Goal: Task Accomplishment & Management: Manage account settings

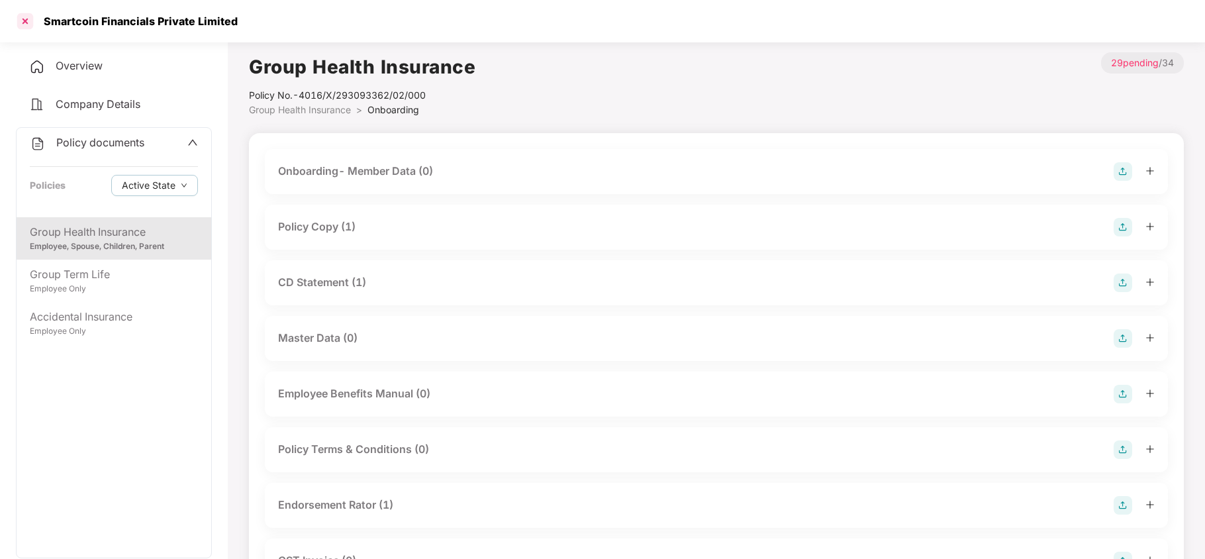
scroll to position [494, 0]
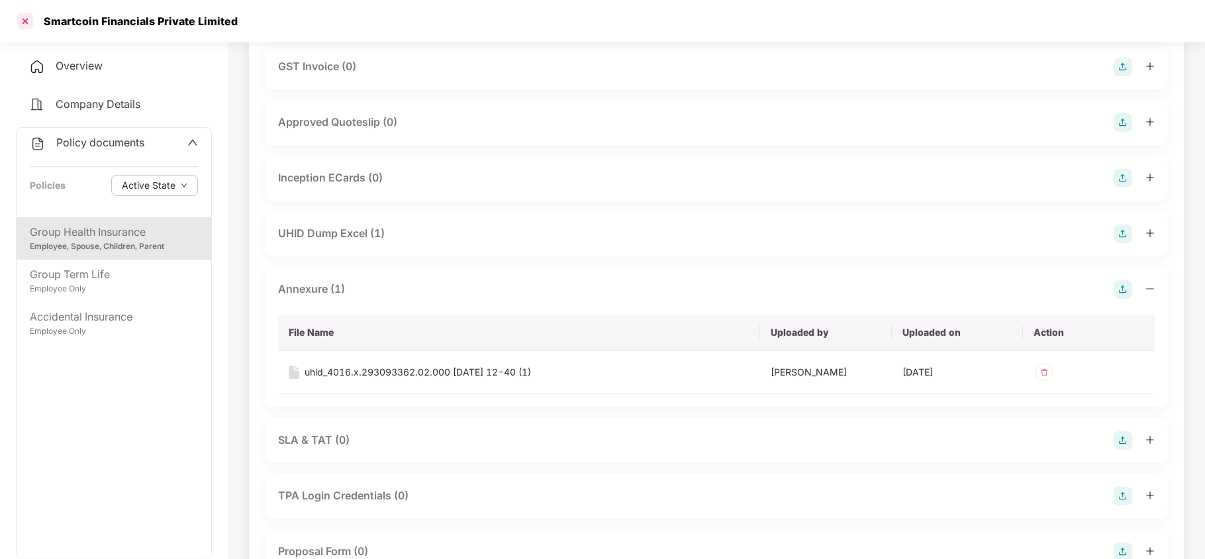
click at [24, 22] on div at bounding box center [25, 21] width 21 height 21
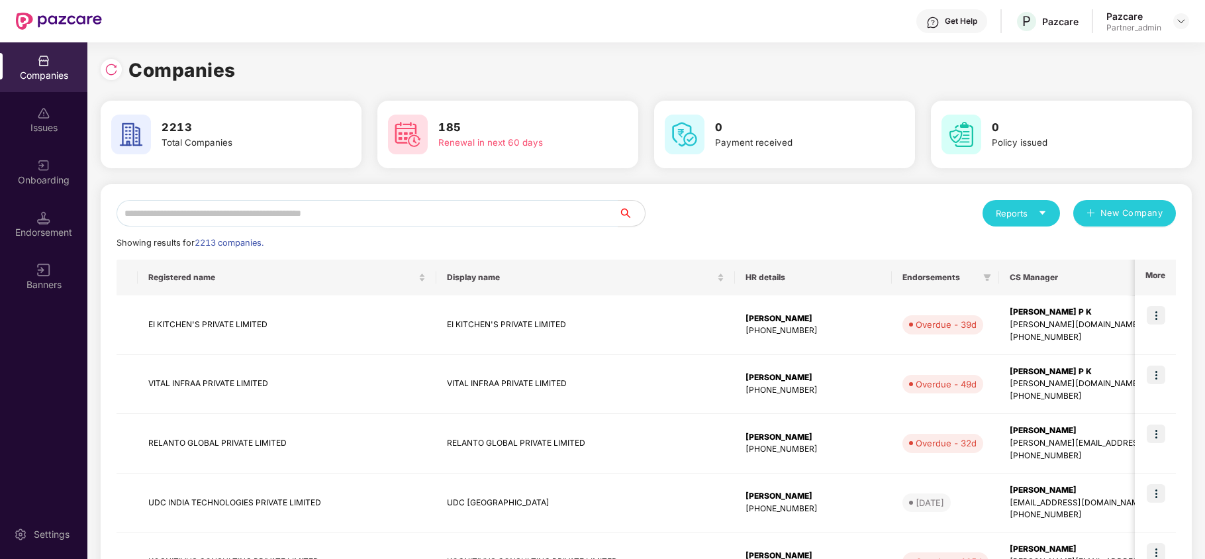
scroll to position [0, 0]
click at [258, 202] on input "text" at bounding box center [368, 213] width 502 height 26
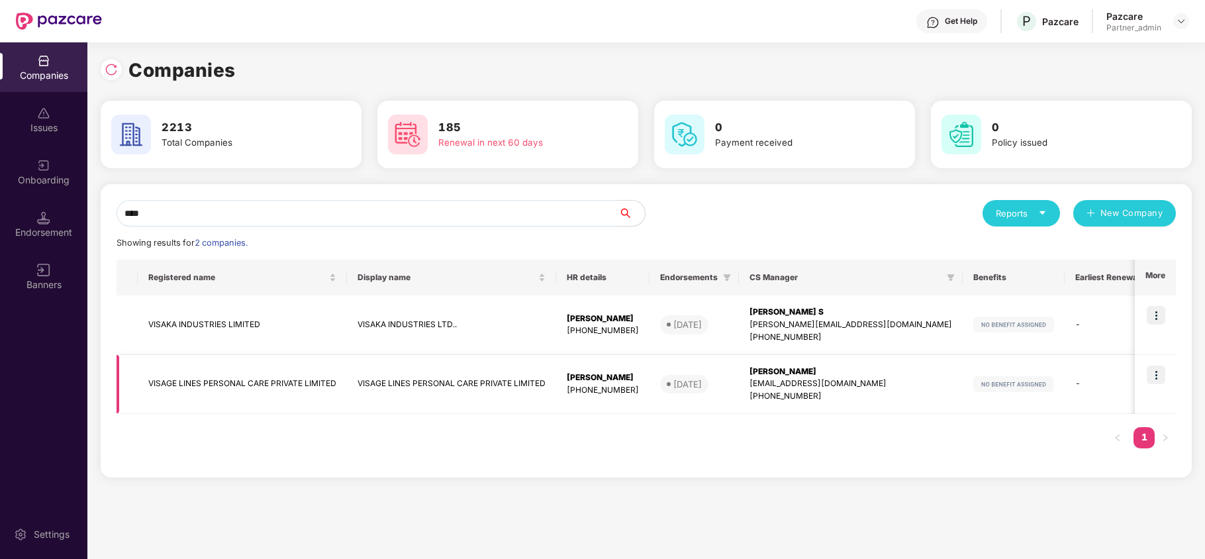
type input "****"
click at [175, 383] on td "VISAGE LINES PERSONAL CARE PRIVATE LIMITED" at bounding box center [242, 385] width 209 height 60
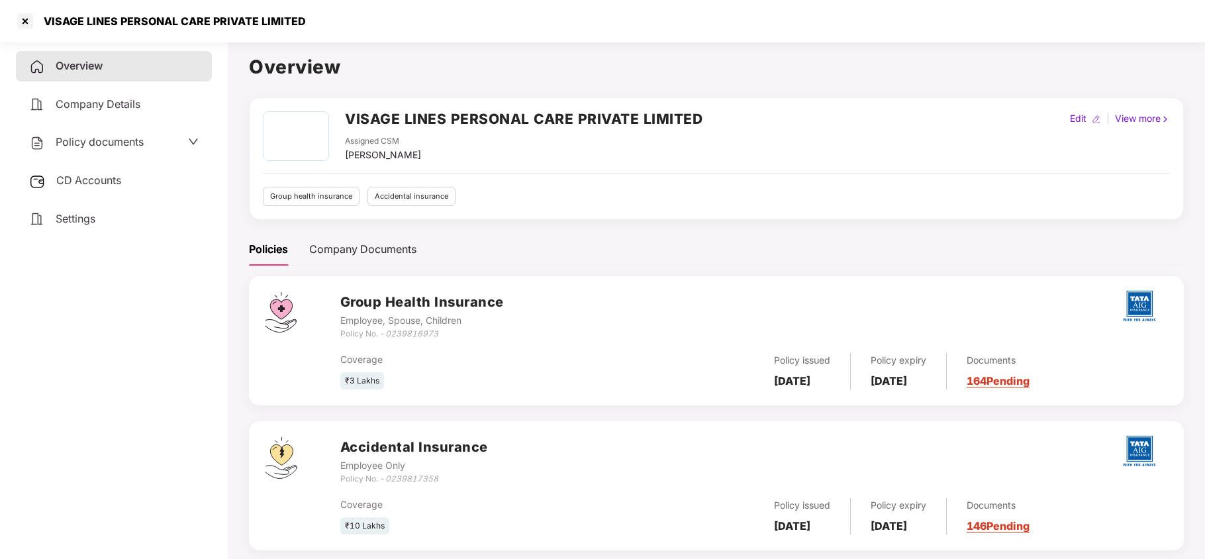
click at [87, 142] on span "Policy documents" at bounding box center [100, 141] width 88 height 13
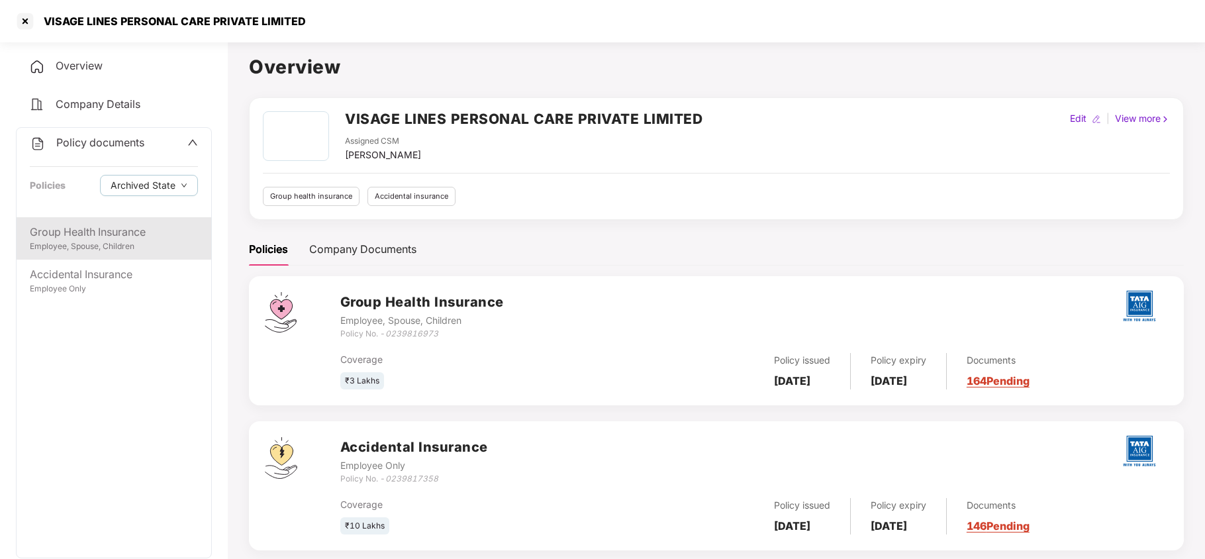
click at [109, 244] on div "Employee, Spouse, Children" at bounding box center [114, 246] width 168 height 13
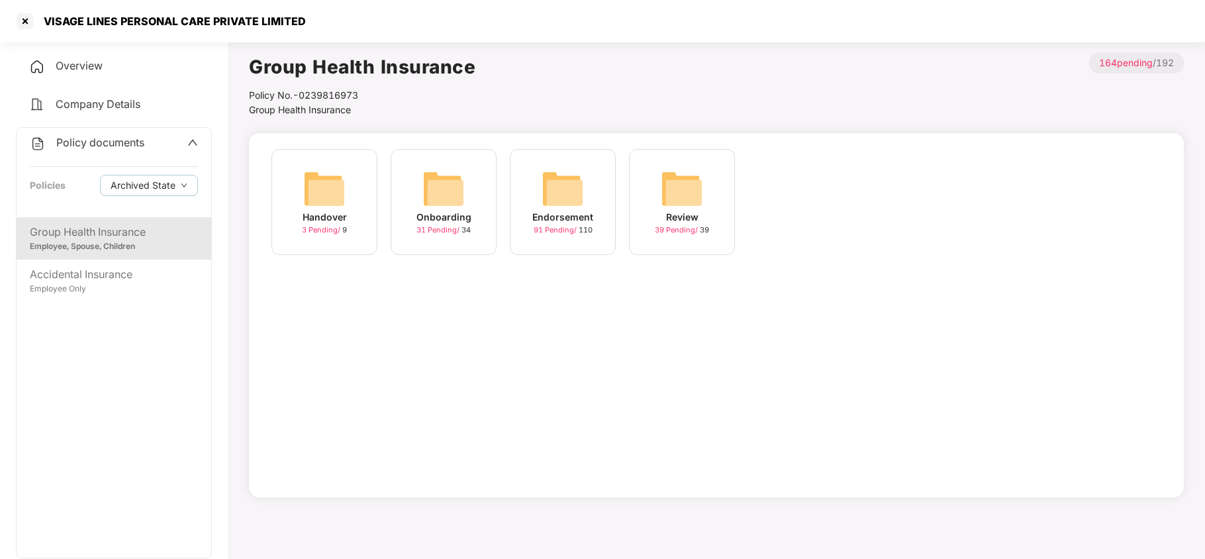
click at [564, 216] on div "Endorsement" at bounding box center [562, 217] width 61 height 15
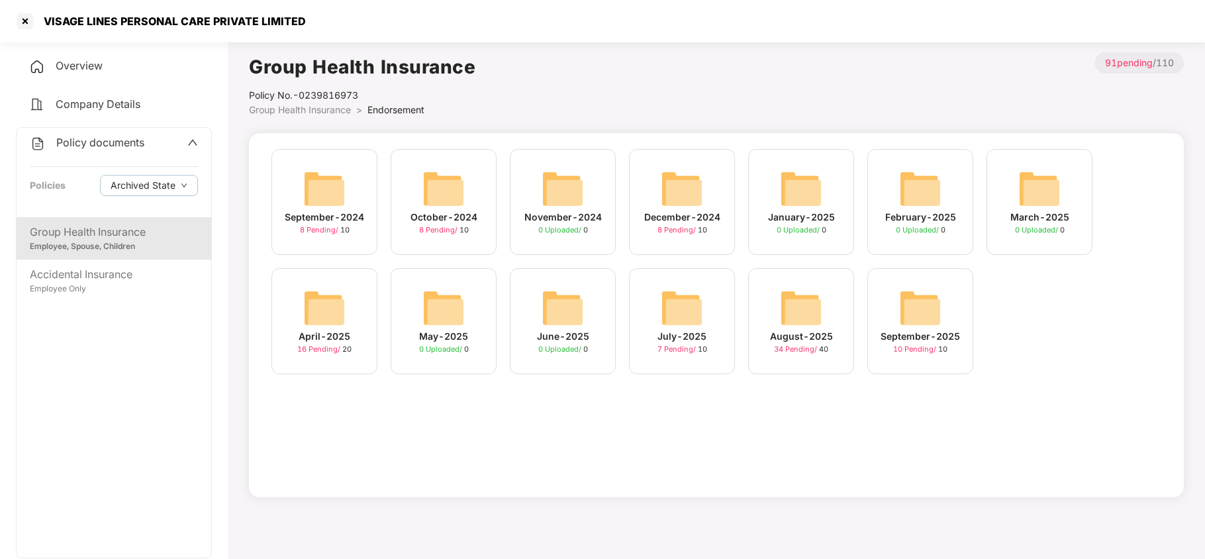
click at [809, 332] on div "August-2025" at bounding box center [801, 336] width 63 height 15
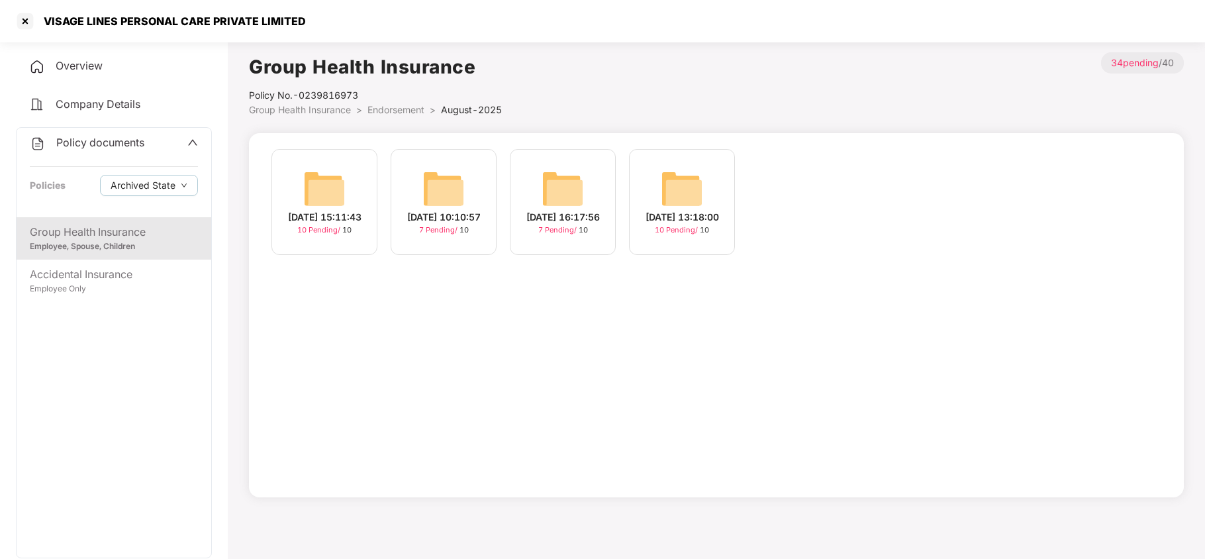
click at [674, 183] on img at bounding box center [682, 189] width 42 height 42
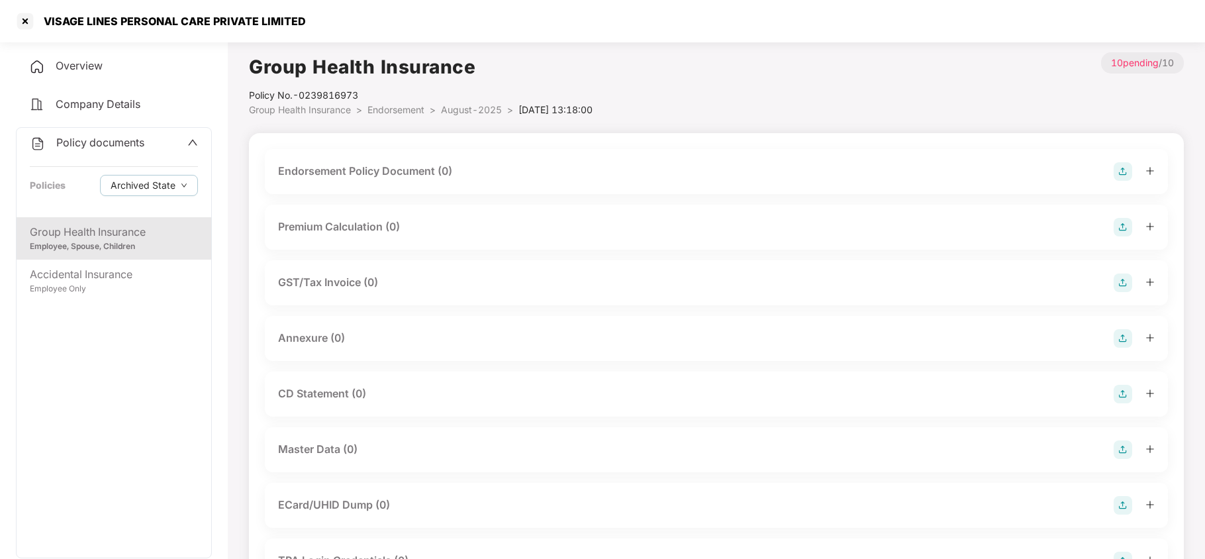
click at [1124, 171] on img at bounding box center [1123, 171] width 19 height 19
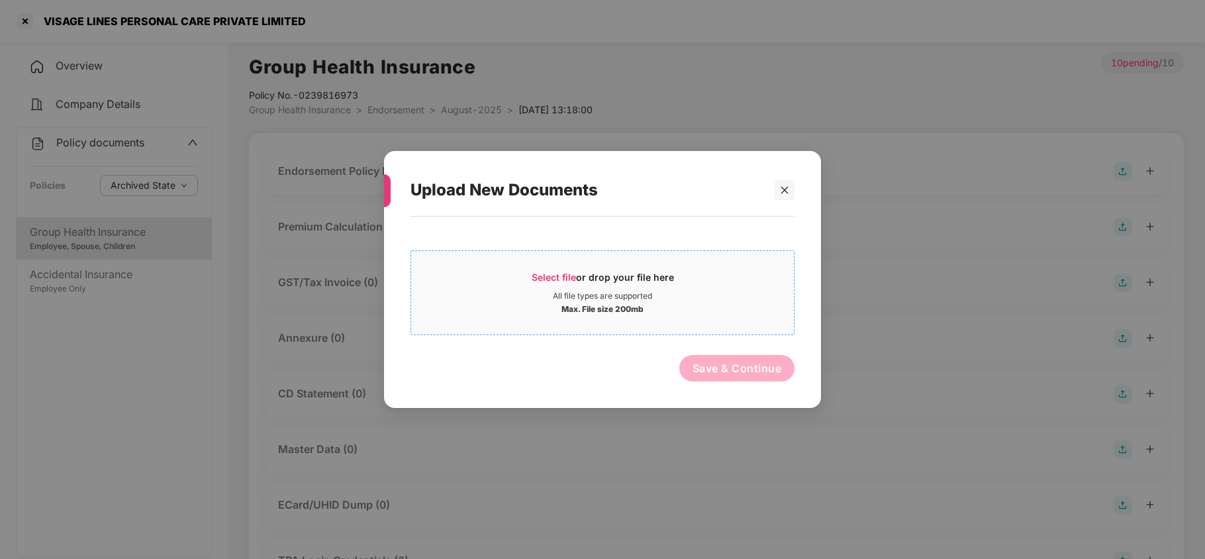
click at [555, 279] on span "Select file" at bounding box center [554, 276] width 44 height 11
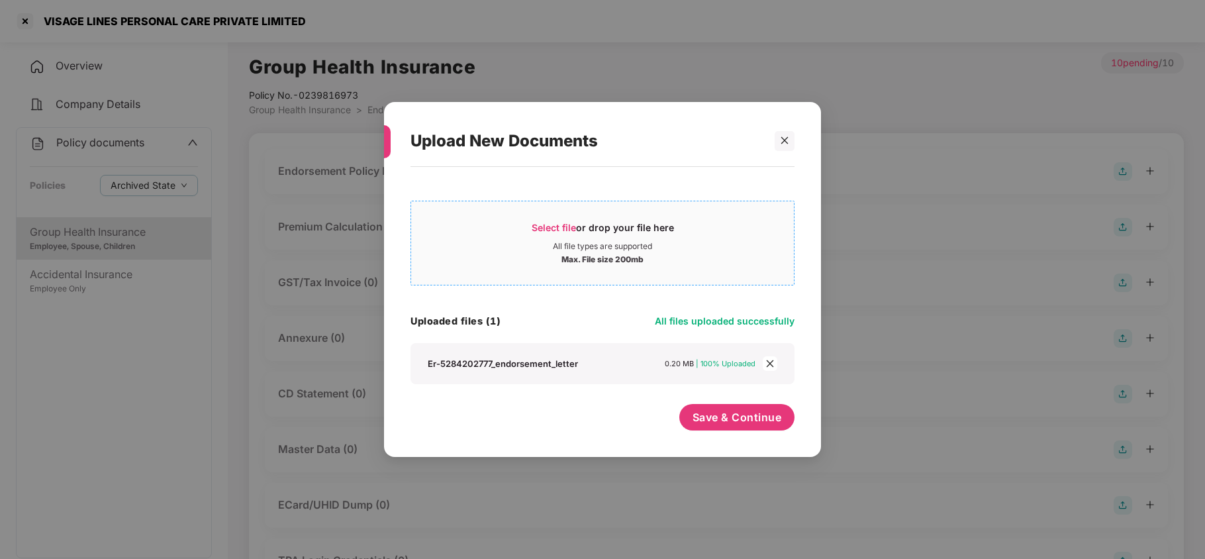
click at [538, 222] on span "Select file" at bounding box center [554, 227] width 44 height 11
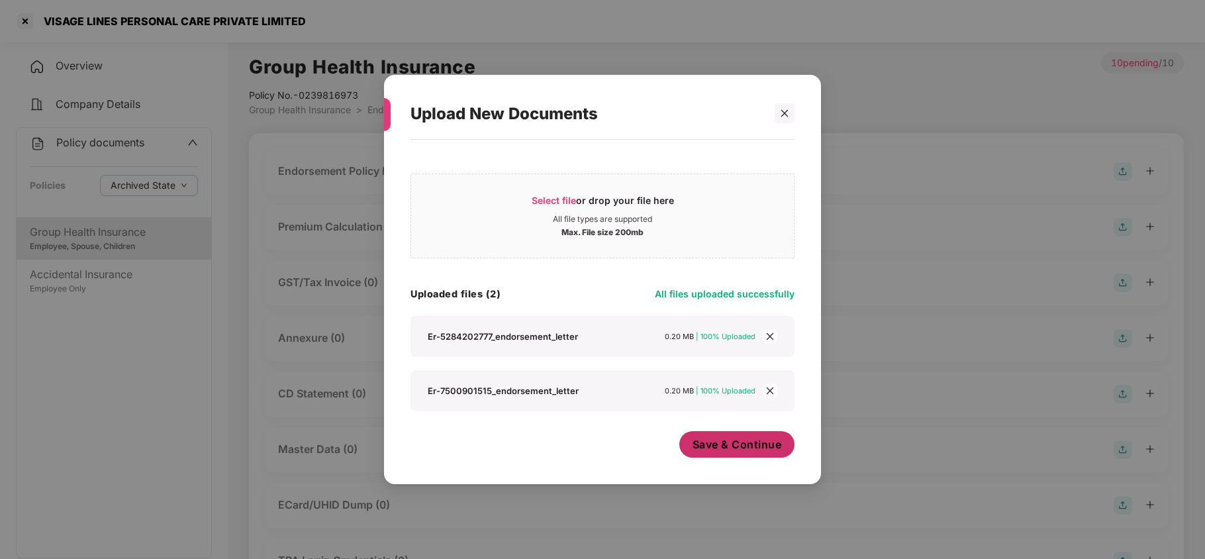
click at [727, 454] on button "Save & Continue" at bounding box center [737, 444] width 116 height 26
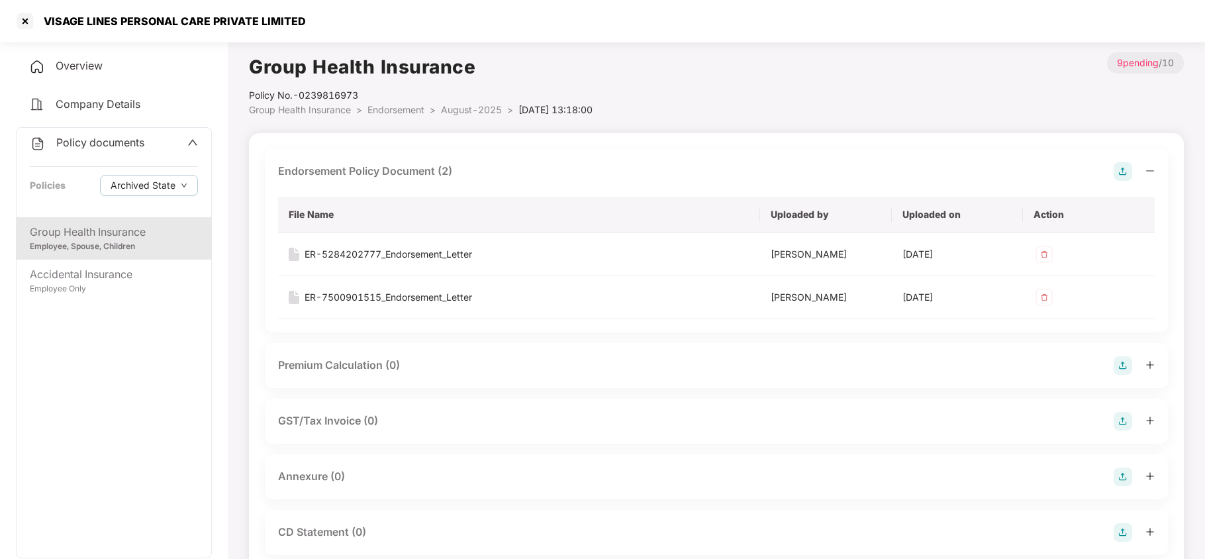
click at [1119, 477] on img at bounding box center [1123, 476] width 19 height 19
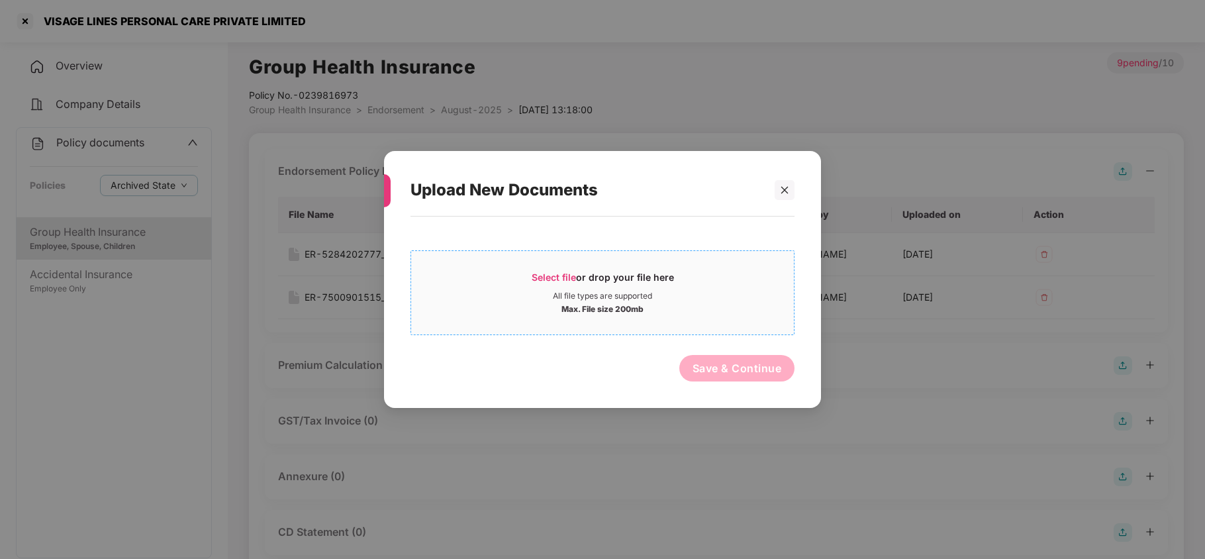
click at [562, 278] on span "Select file" at bounding box center [554, 276] width 44 height 11
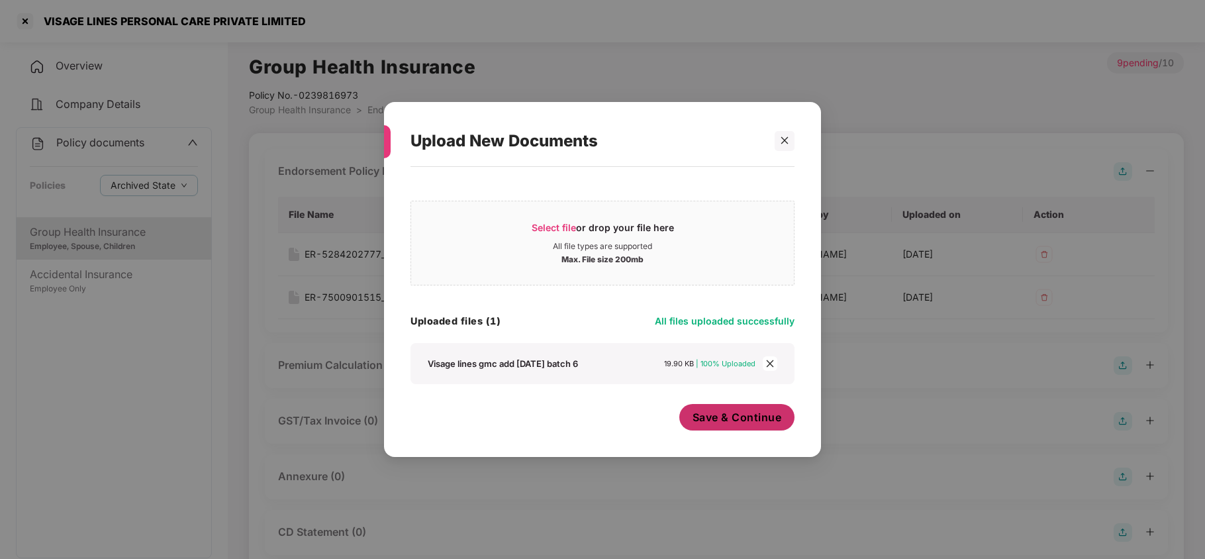
click at [703, 413] on span "Save & Continue" at bounding box center [737, 417] width 89 height 15
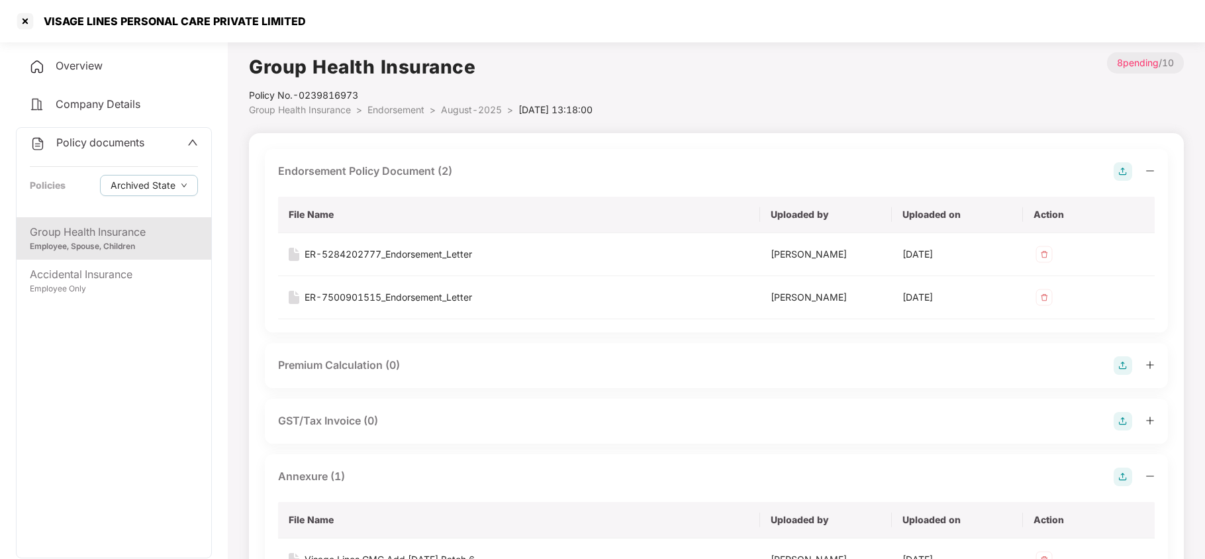
click at [403, 101] on div "Policy No.- 0239816973" at bounding box center [421, 95] width 344 height 15
click at [401, 104] on span "Endorsement" at bounding box center [395, 109] width 57 height 11
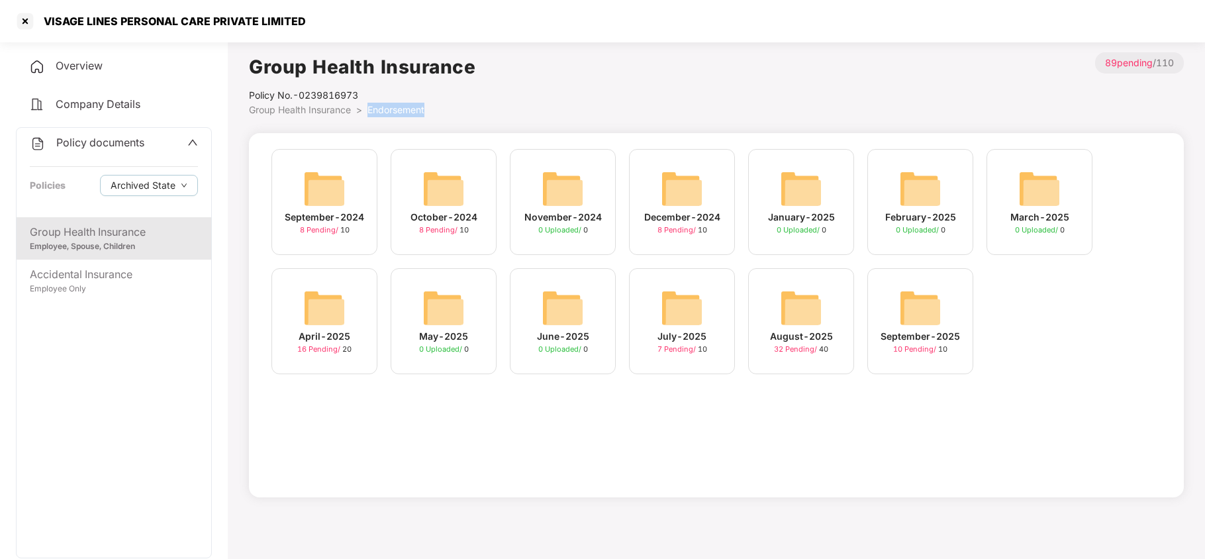
click at [920, 319] on img at bounding box center [920, 308] width 42 height 42
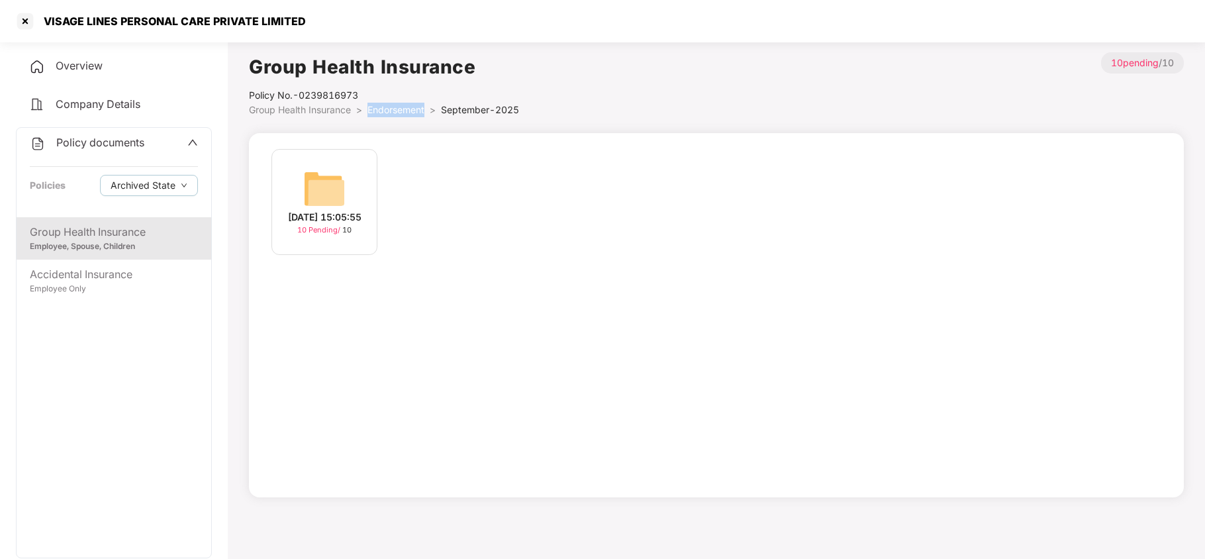
click at [328, 181] on img at bounding box center [324, 189] width 42 height 42
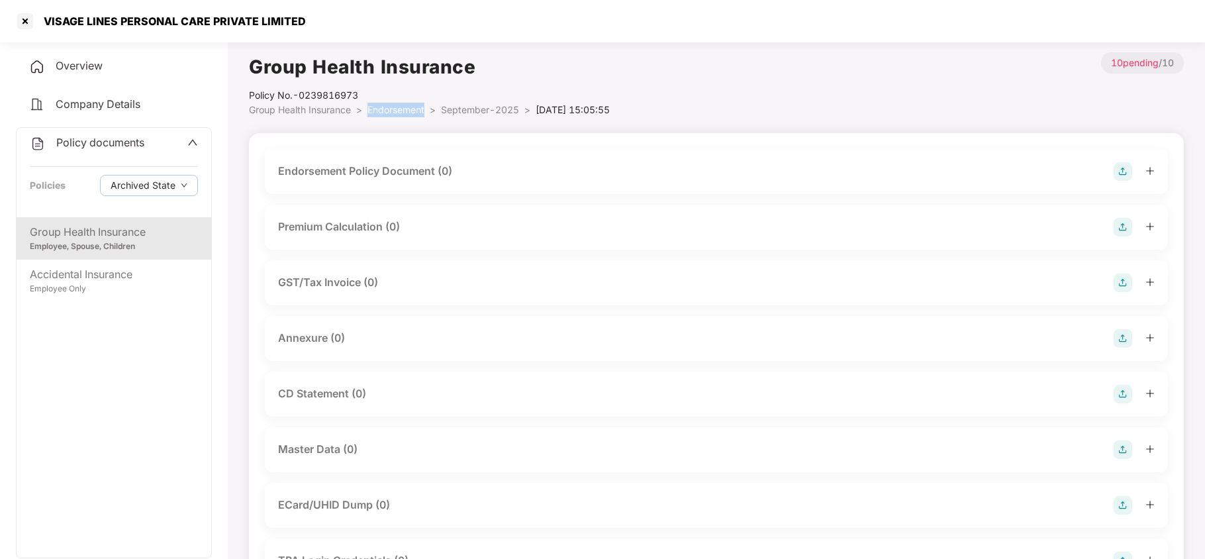
click at [1126, 170] on img at bounding box center [1123, 171] width 19 height 19
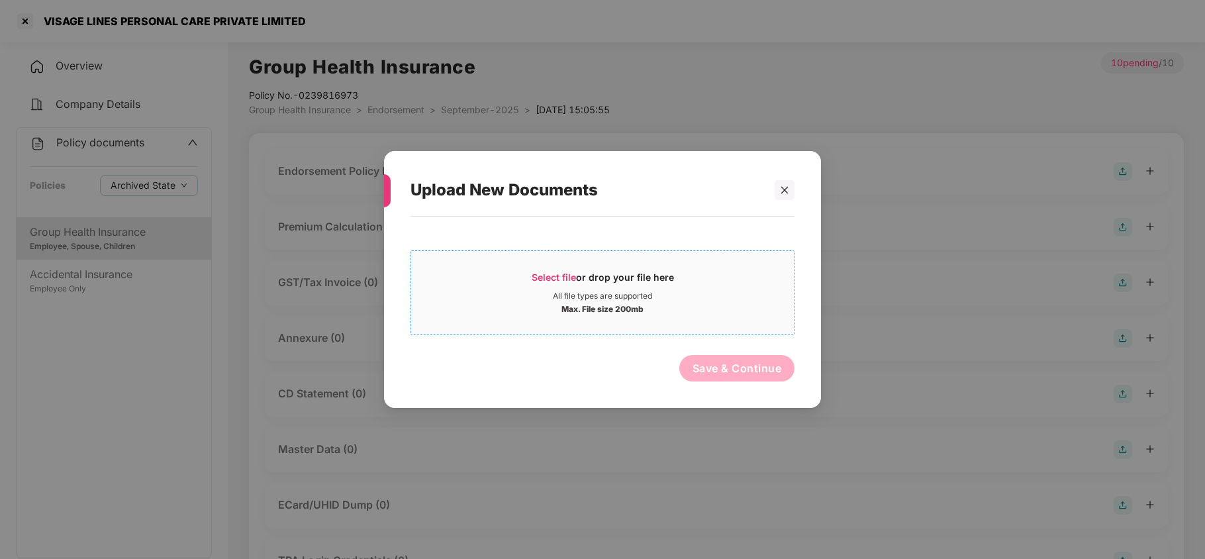
click at [560, 273] on span "Select file" at bounding box center [554, 276] width 44 height 11
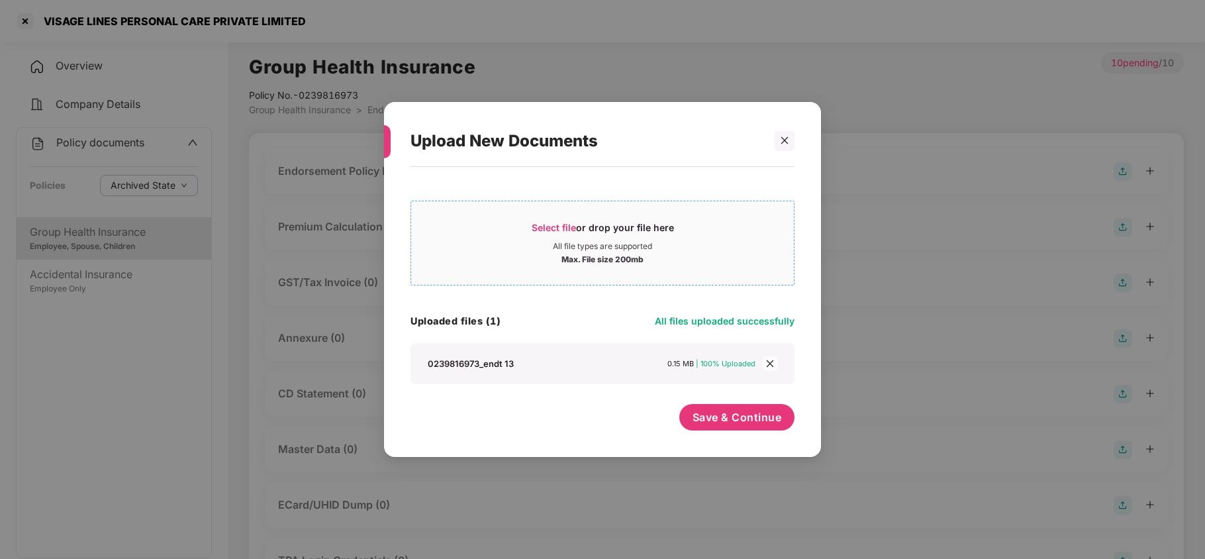
click at [551, 226] on span "Select file" at bounding box center [554, 227] width 44 height 11
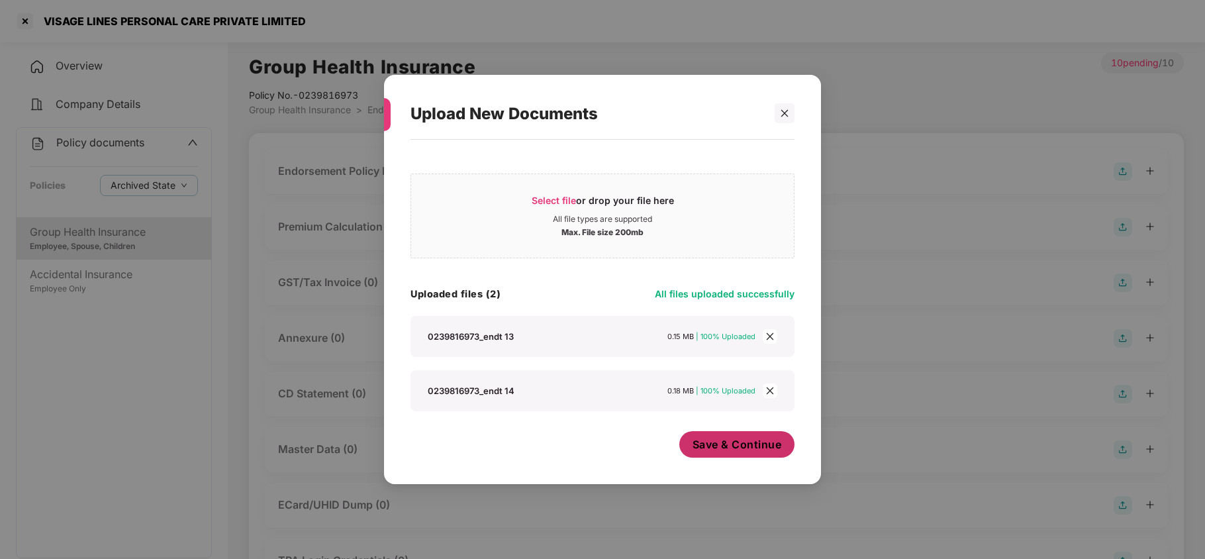
click at [735, 446] on span "Save & Continue" at bounding box center [737, 444] width 89 height 15
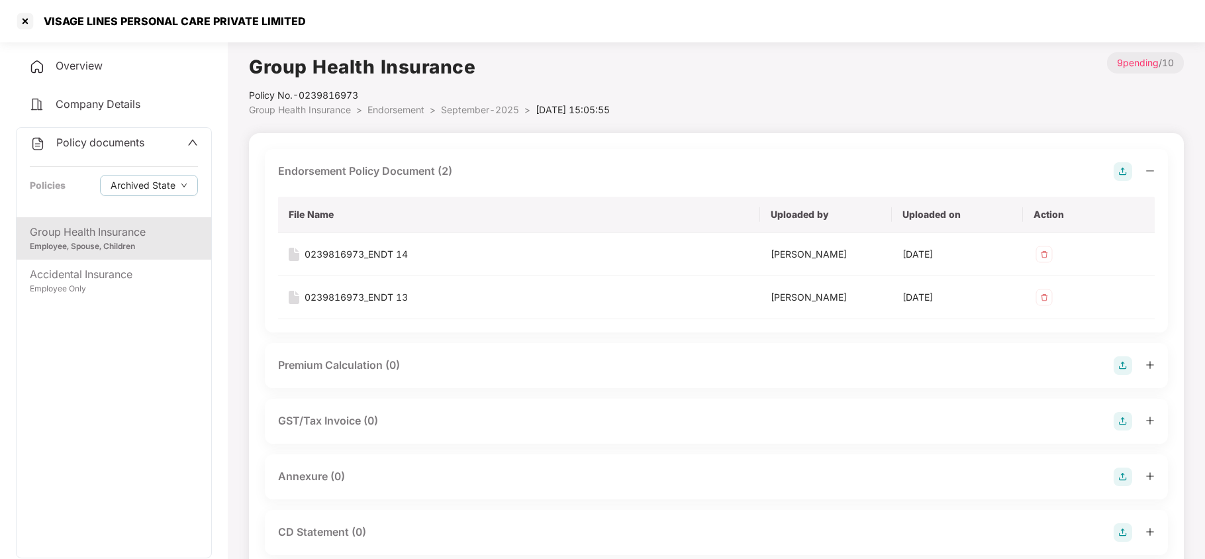
click at [1119, 478] on img at bounding box center [1123, 476] width 19 height 19
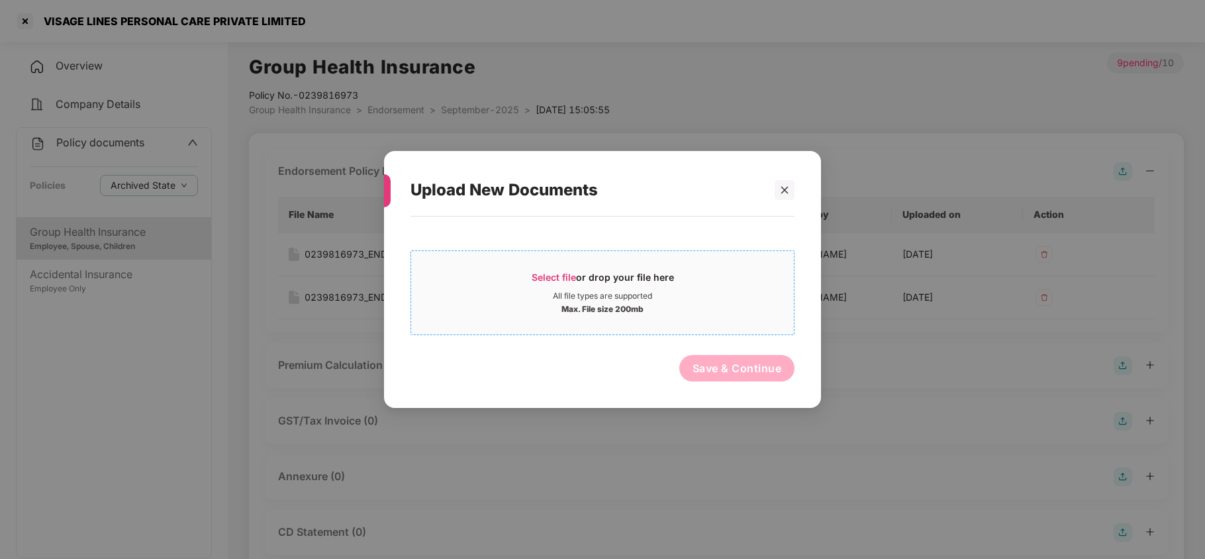
click at [551, 277] on span "Select file" at bounding box center [554, 276] width 44 height 11
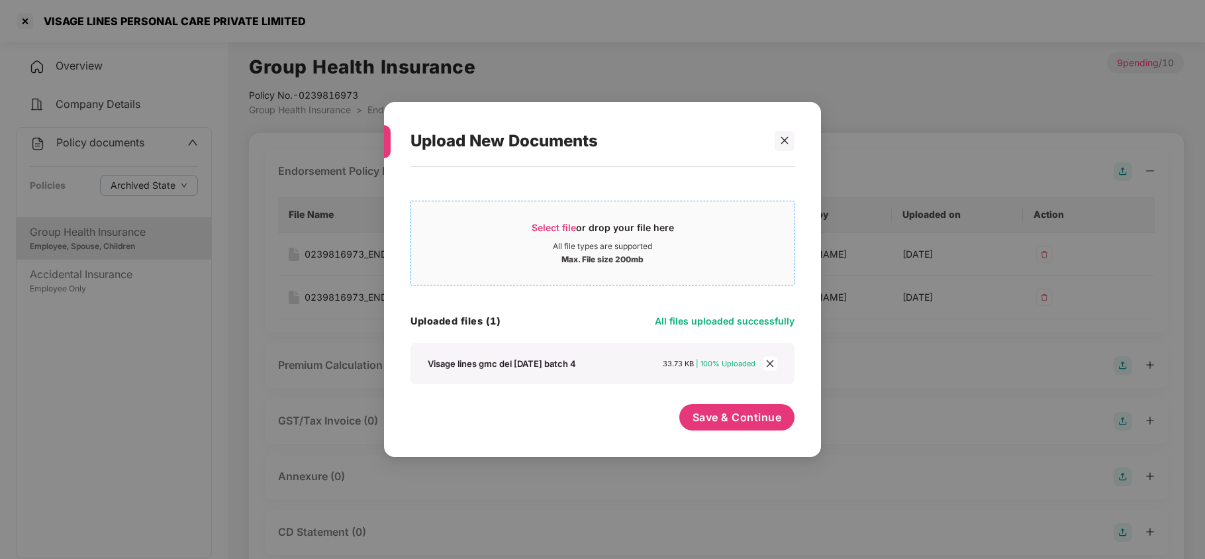
click at [549, 217] on span "Select file or drop your file here All file types are supported Max. File size …" at bounding box center [602, 243] width 383 height 64
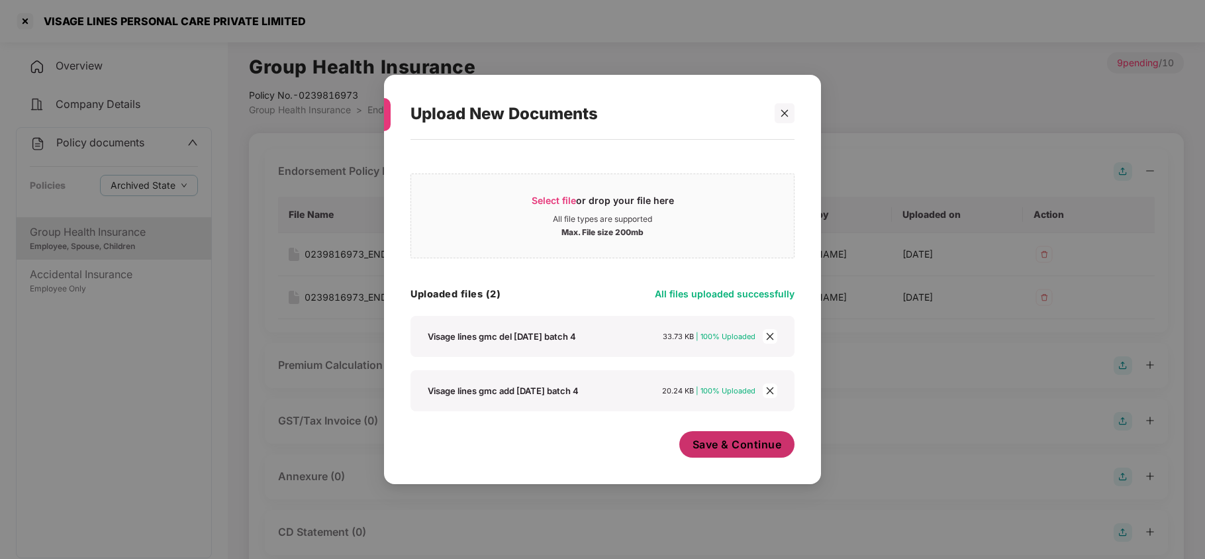
click at [716, 452] on span "Save & Continue" at bounding box center [737, 444] width 89 height 15
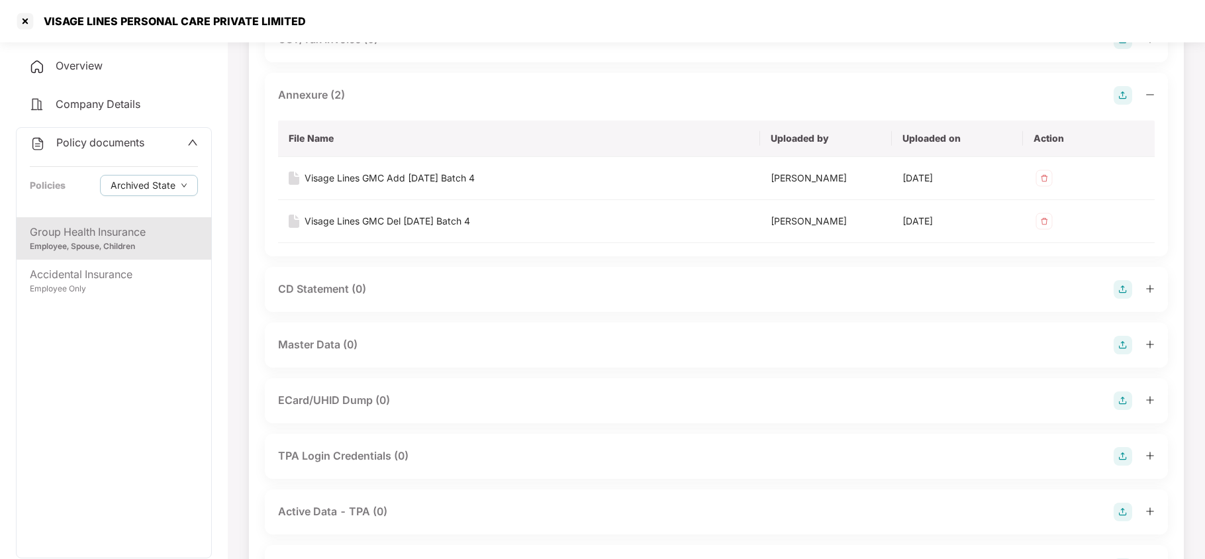
scroll to position [424, 0]
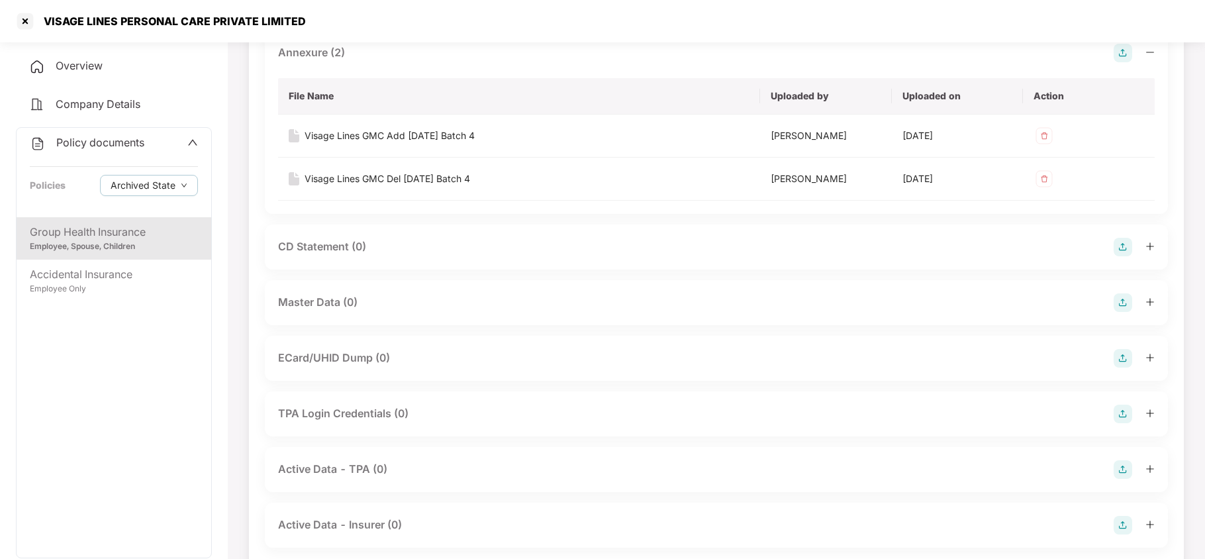
click at [1121, 305] on img at bounding box center [1123, 302] width 19 height 19
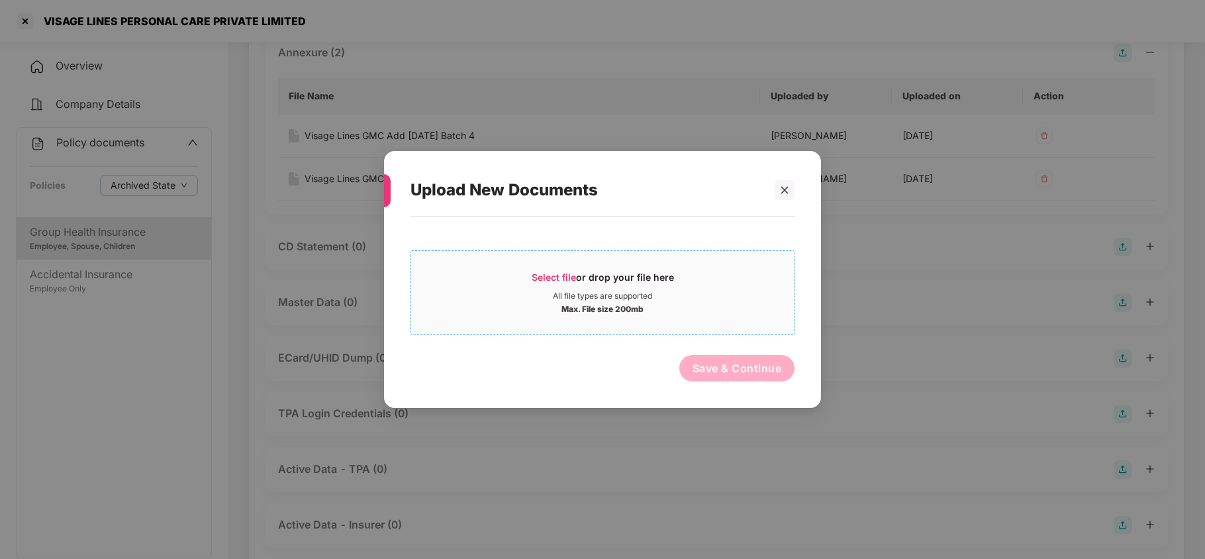
click at [563, 278] on span "Select file" at bounding box center [554, 276] width 44 height 11
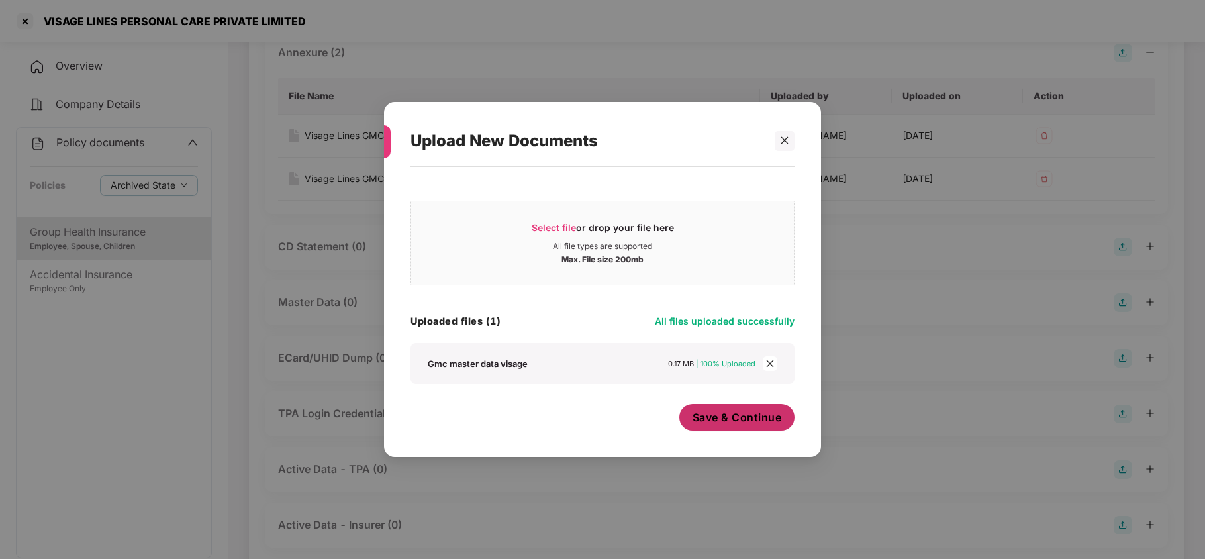
click at [724, 412] on span "Save & Continue" at bounding box center [737, 417] width 89 height 15
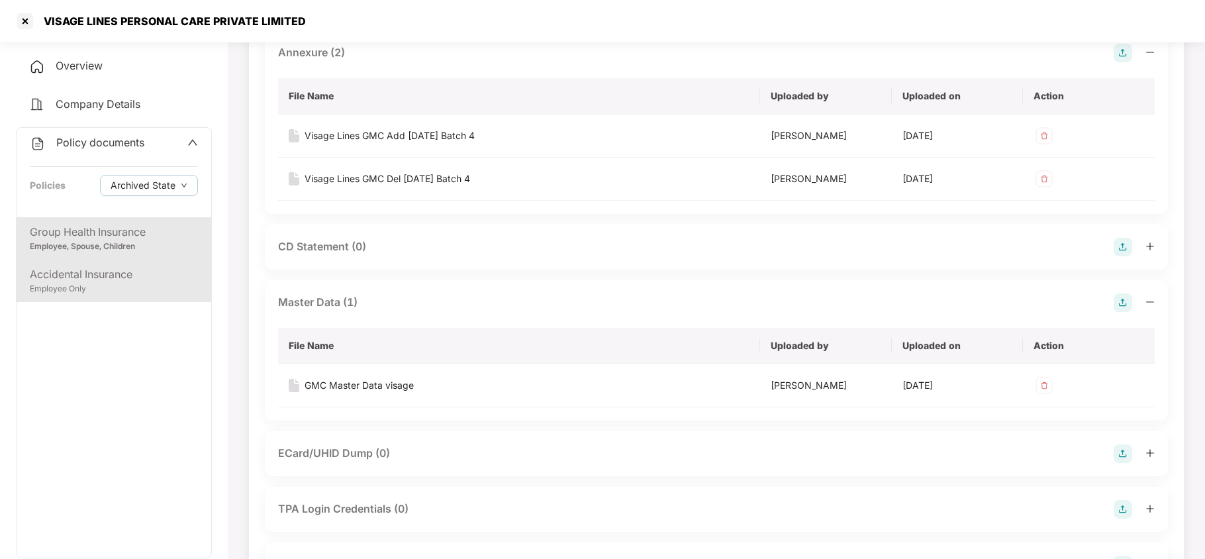
click at [113, 289] on div "Employee Only" at bounding box center [114, 289] width 168 height 13
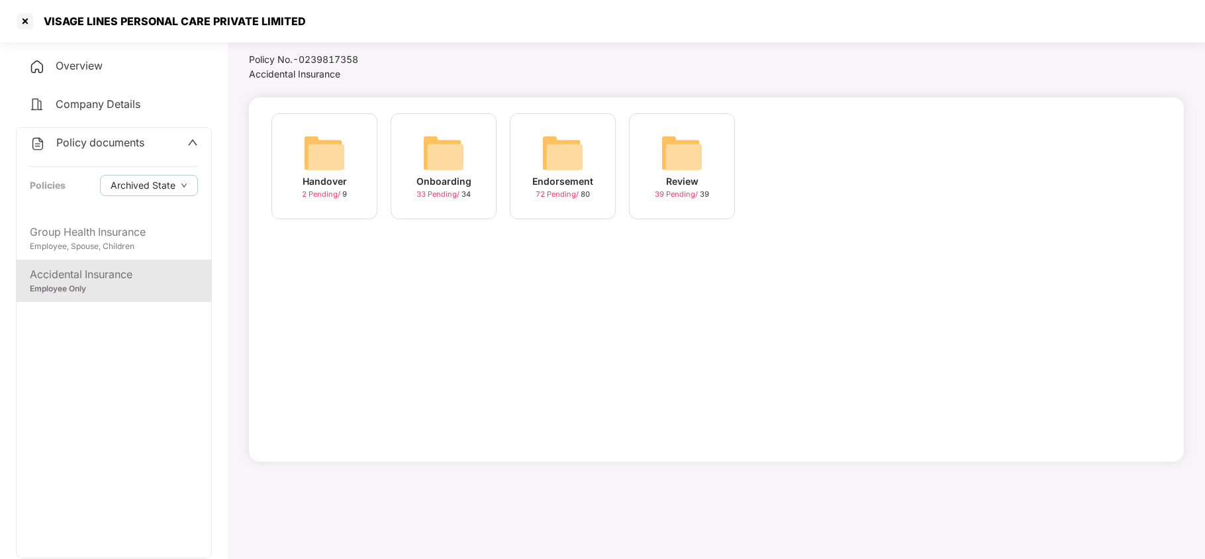
click at [530, 167] on div "Endorsement 72 Pending / 80" at bounding box center [563, 166] width 106 height 106
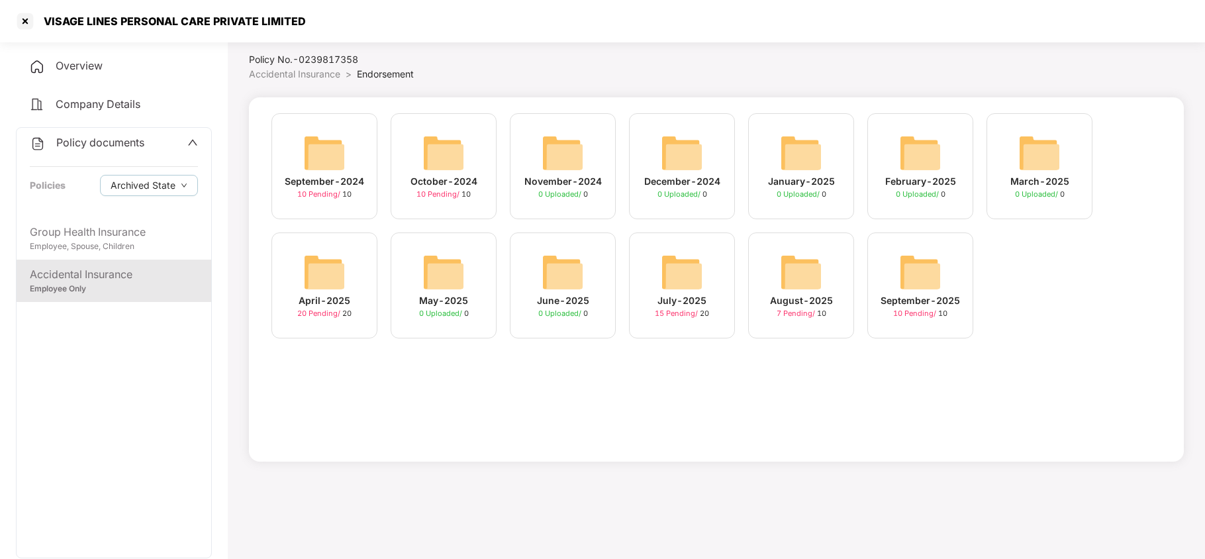
click at [894, 289] on div "September-2025 10 Pending / 10" at bounding box center [920, 285] width 106 height 106
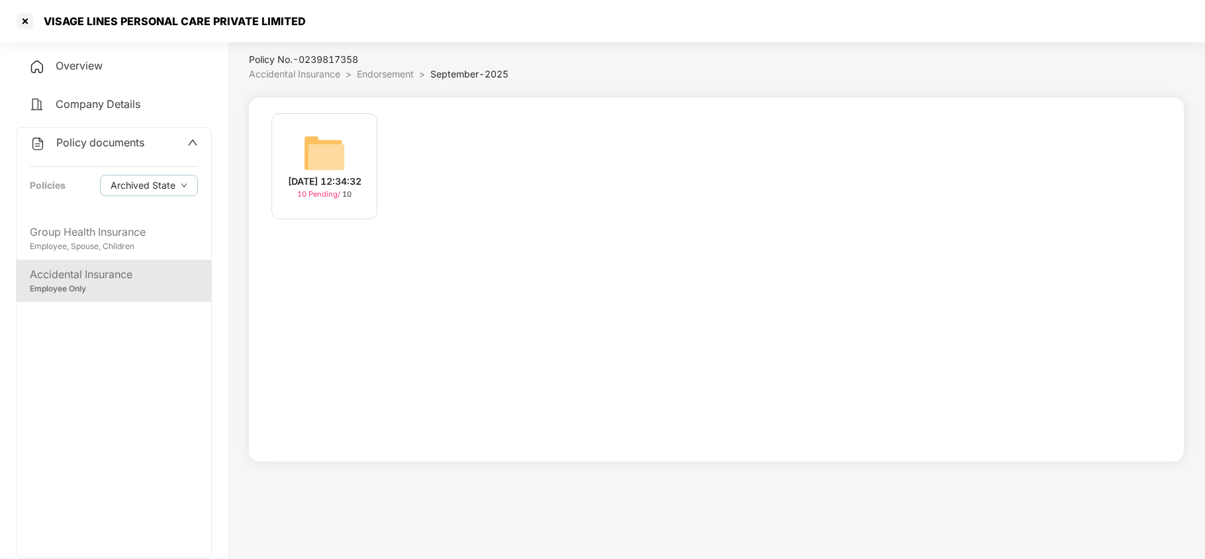
click at [313, 155] on img at bounding box center [324, 153] width 42 height 42
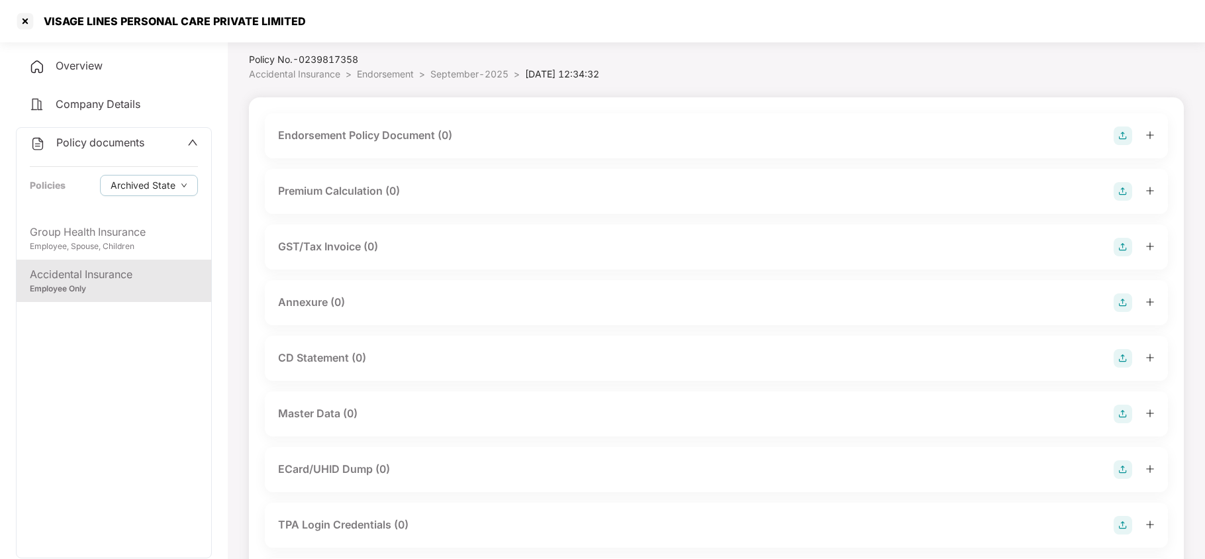
scroll to position [178, 0]
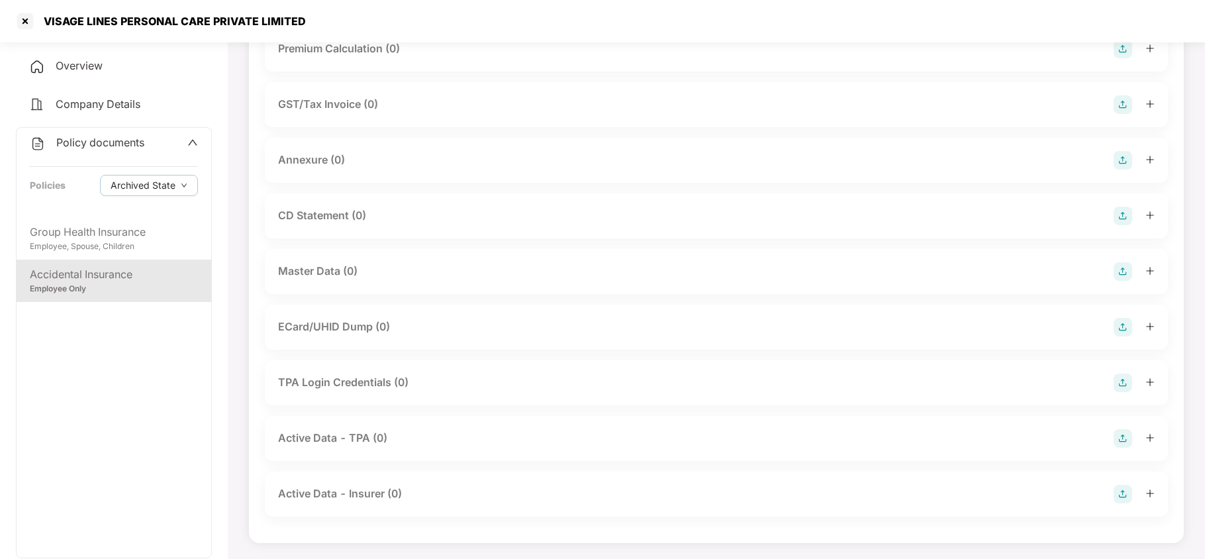
click at [1122, 271] on img at bounding box center [1123, 271] width 19 height 19
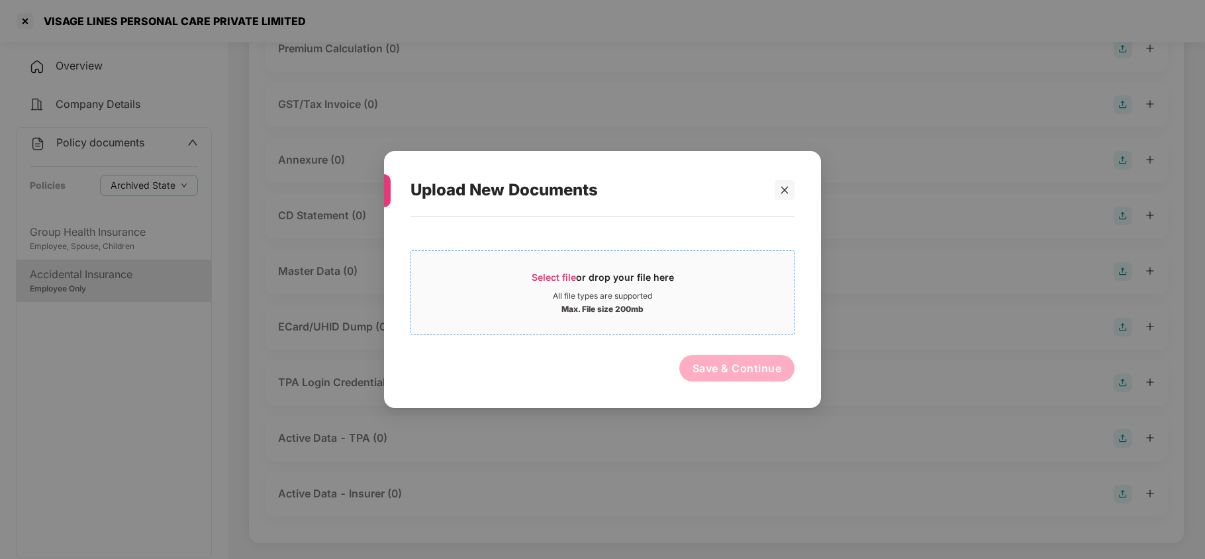
click at [567, 277] on span "Select file" at bounding box center [554, 276] width 44 height 11
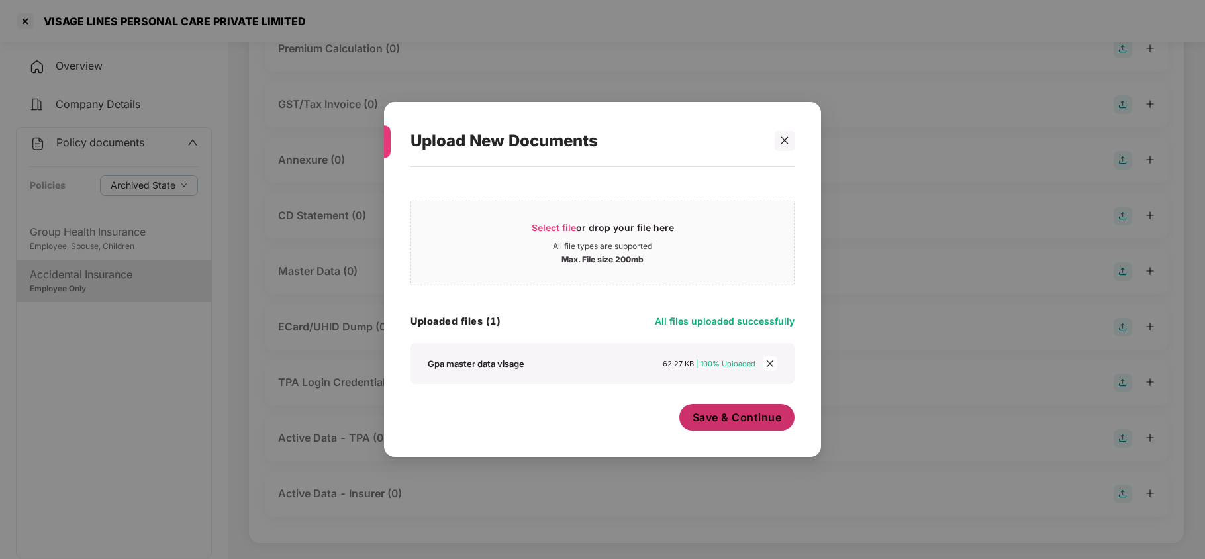
click at [731, 424] on span "Save & Continue" at bounding box center [737, 417] width 89 height 15
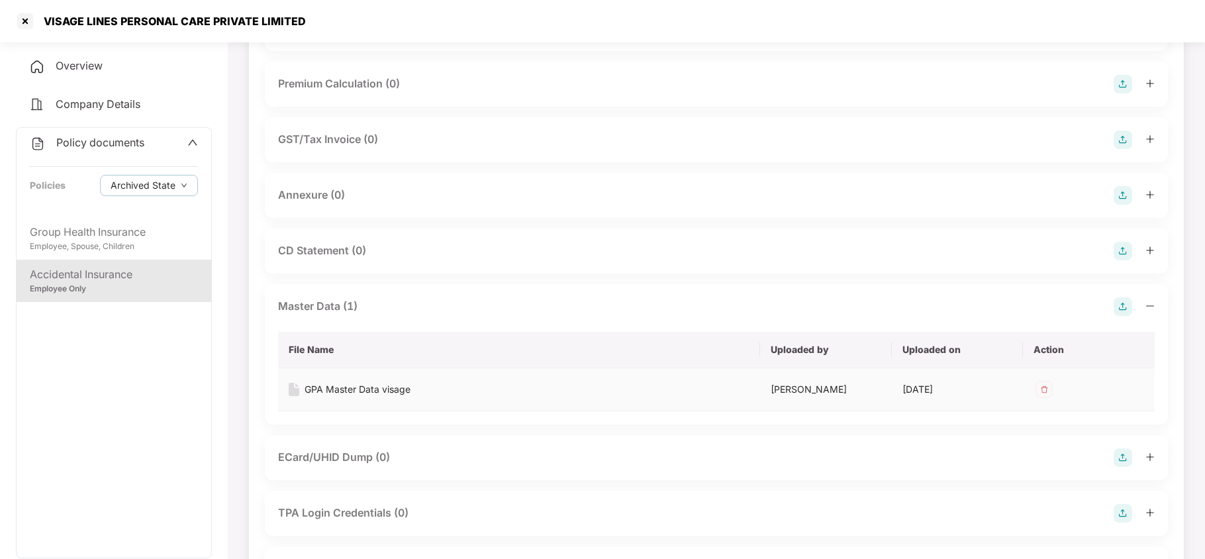
scroll to position [0, 0]
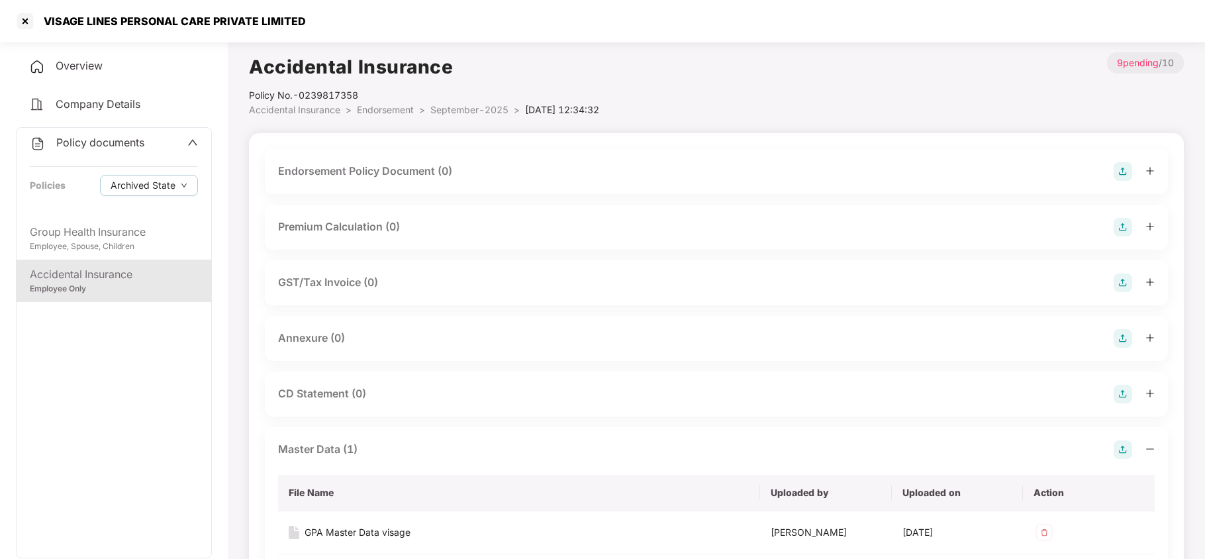
click at [1124, 170] on img at bounding box center [1123, 171] width 19 height 19
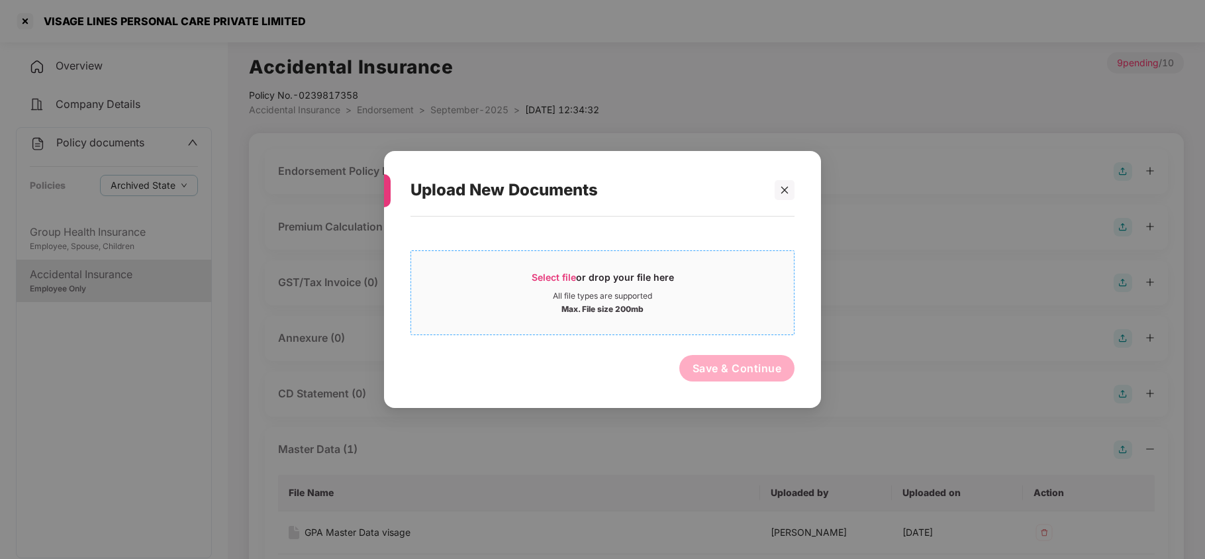
click at [555, 273] on span "Select file" at bounding box center [554, 276] width 44 height 11
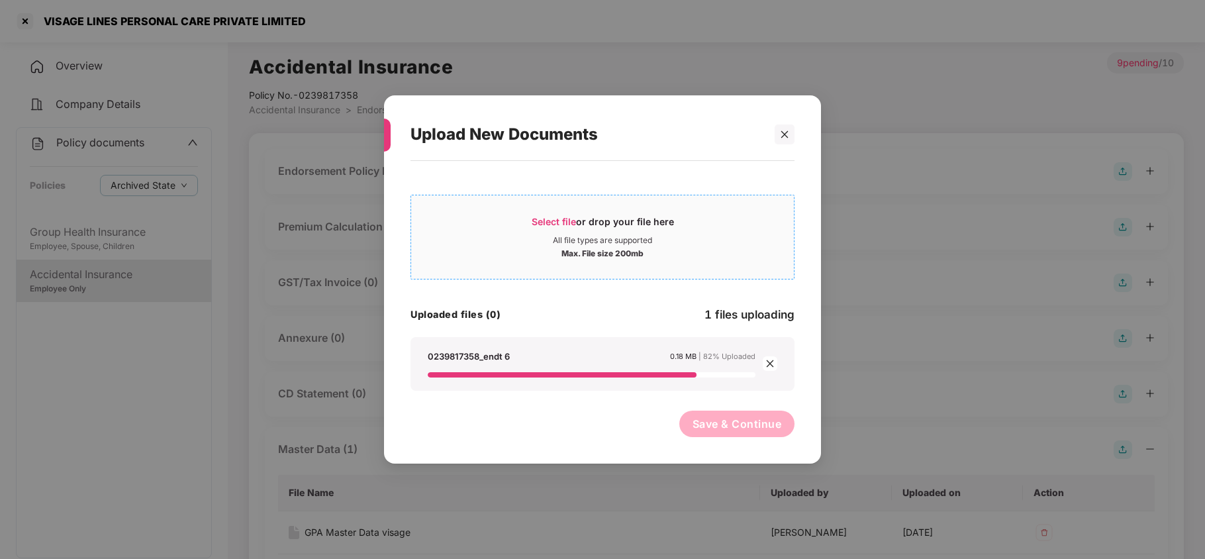
click at [560, 213] on span "Select file or drop your file here All file types are supported Max. File size …" at bounding box center [602, 237] width 383 height 64
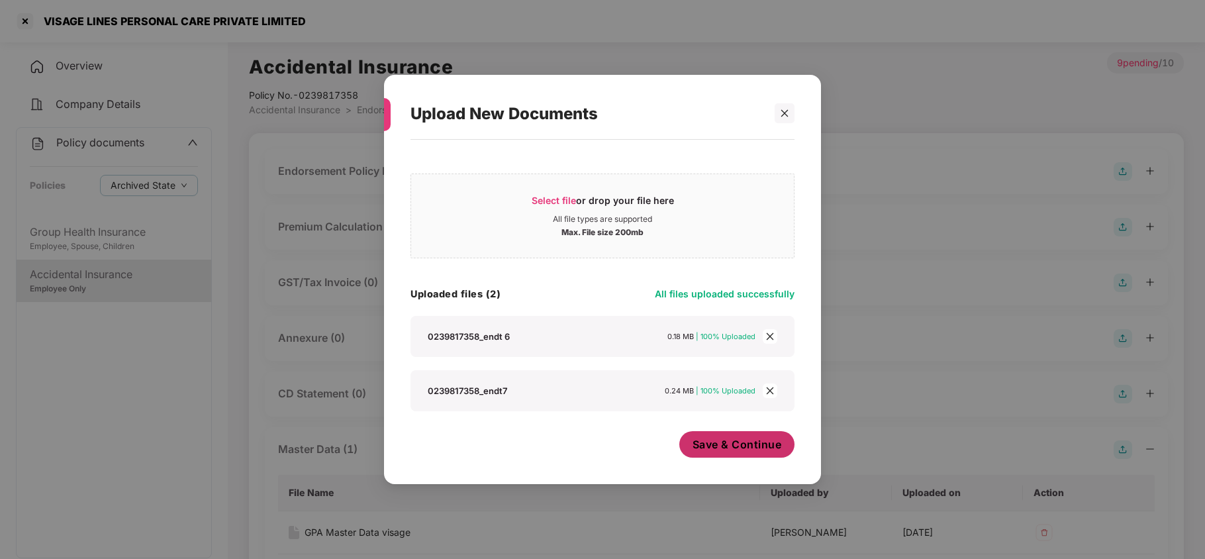
click at [714, 445] on span "Save & Continue" at bounding box center [737, 444] width 89 height 15
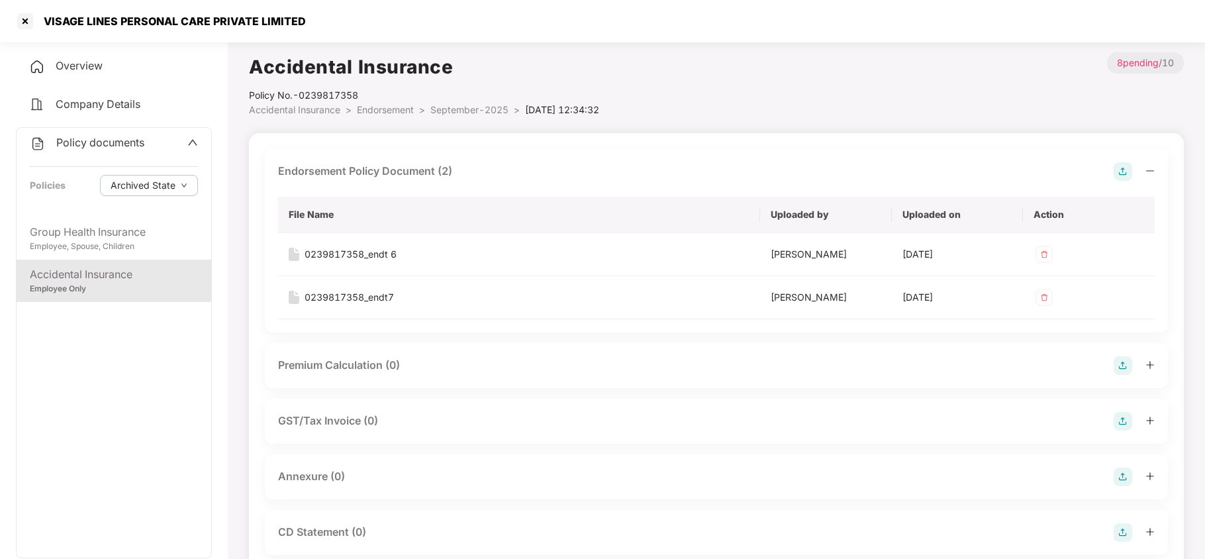
click at [1127, 477] on img at bounding box center [1123, 476] width 19 height 19
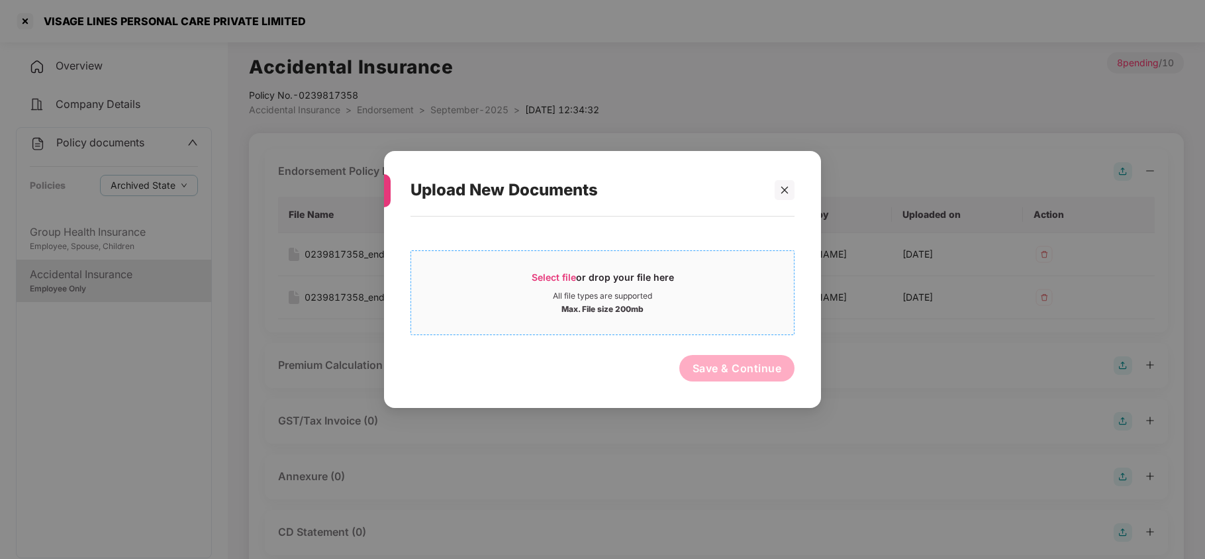
click at [538, 286] on div "Select file or drop your file here" at bounding box center [603, 281] width 142 height 20
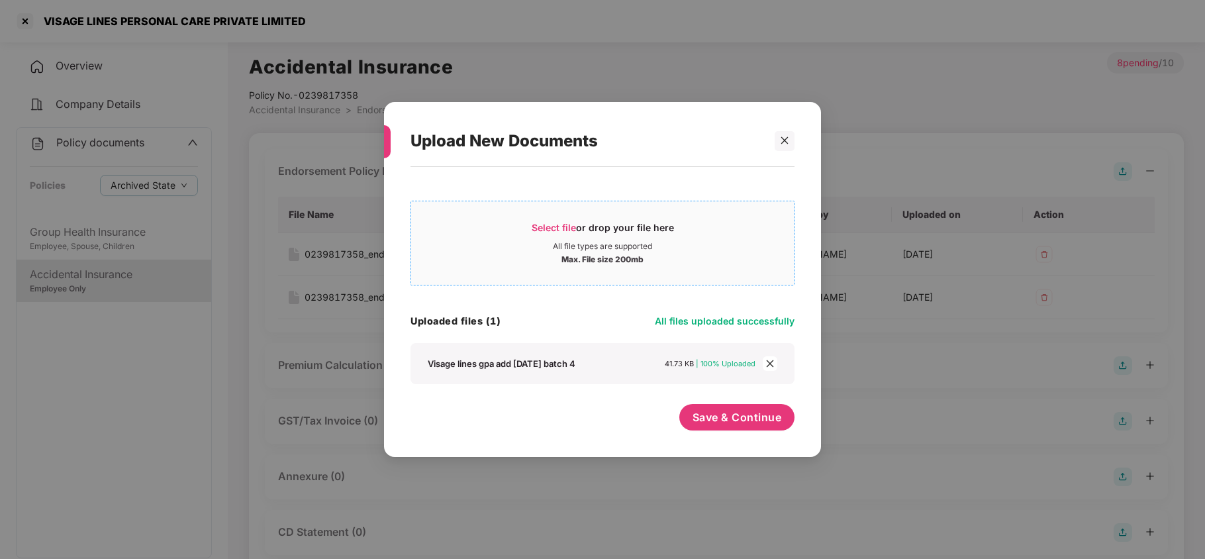
click at [536, 226] on span "Select file" at bounding box center [554, 227] width 44 height 11
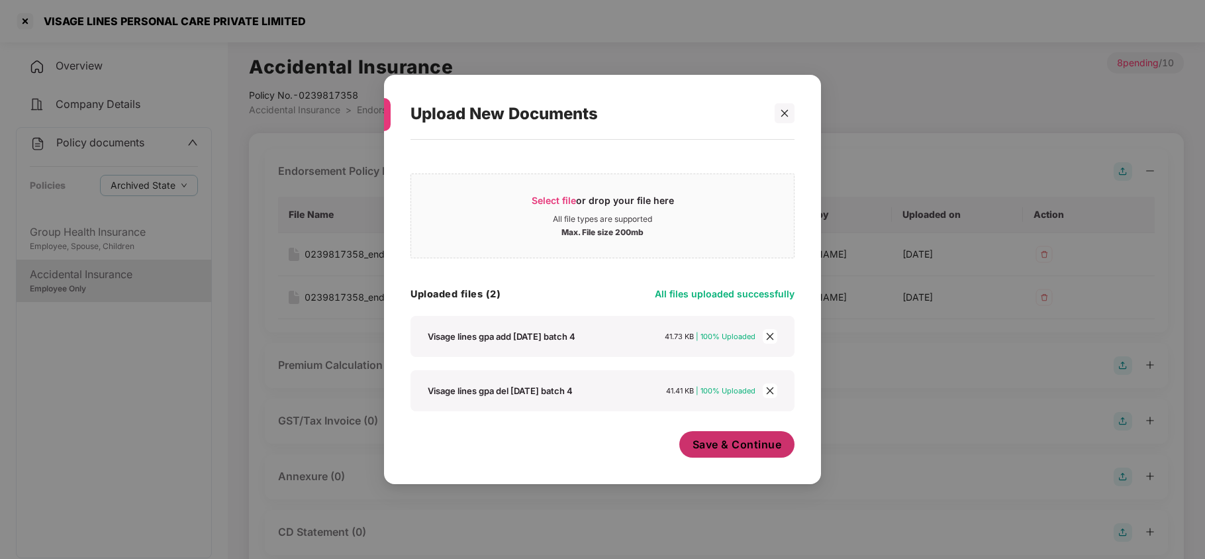
click at [730, 445] on span "Save & Continue" at bounding box center [737, 444] width 89 height 15
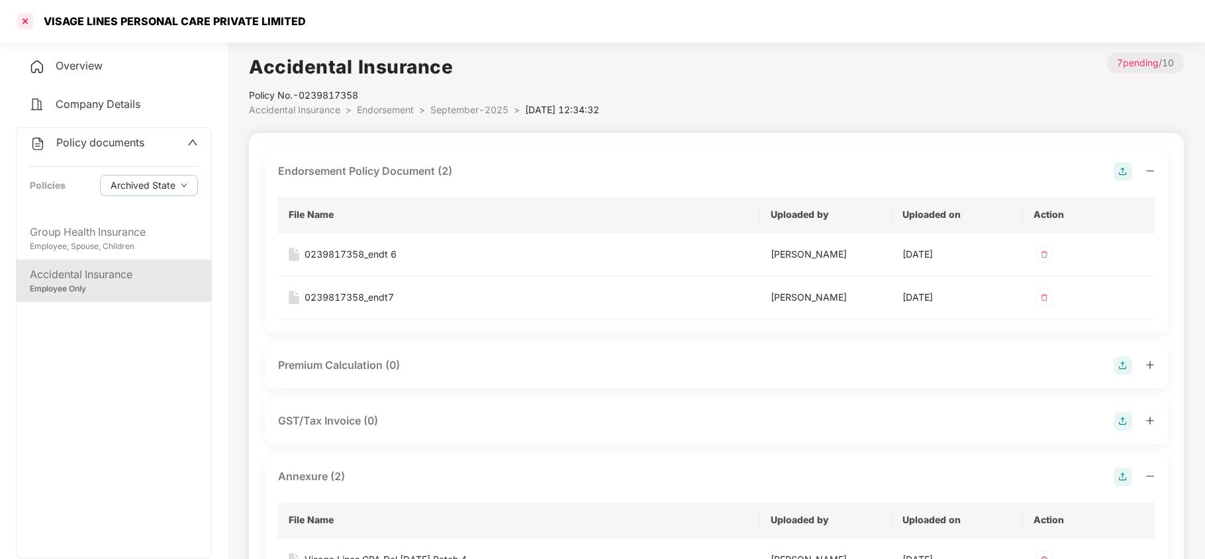
click at [29, 24] on div at bounding box center [25, 21] width 21 height 21
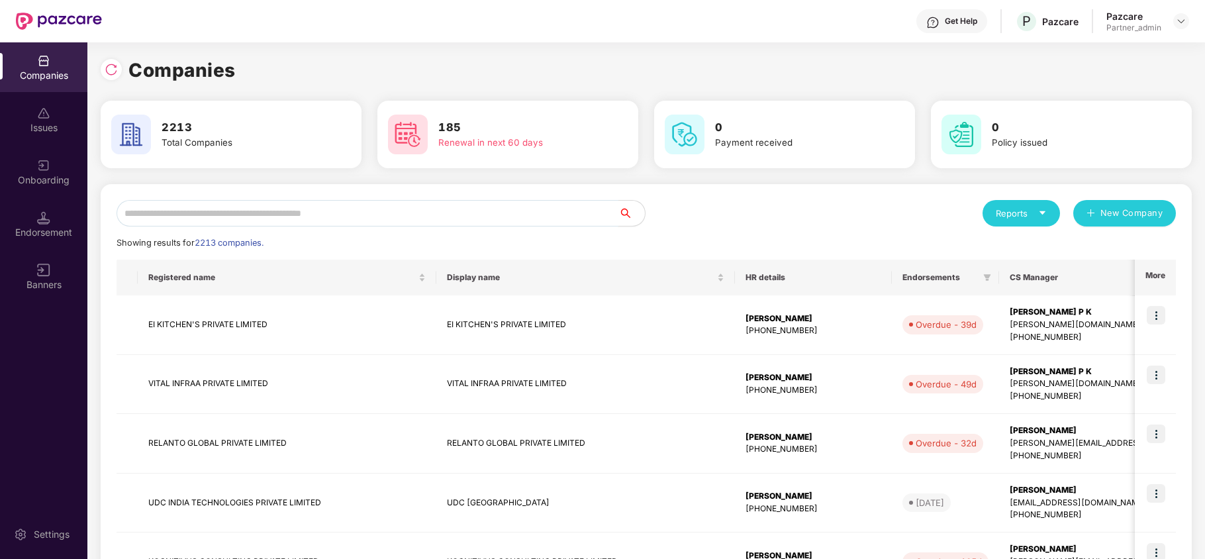
click at [263, 212] on input "text" at bounding box center [368, 213] width 502 height 26
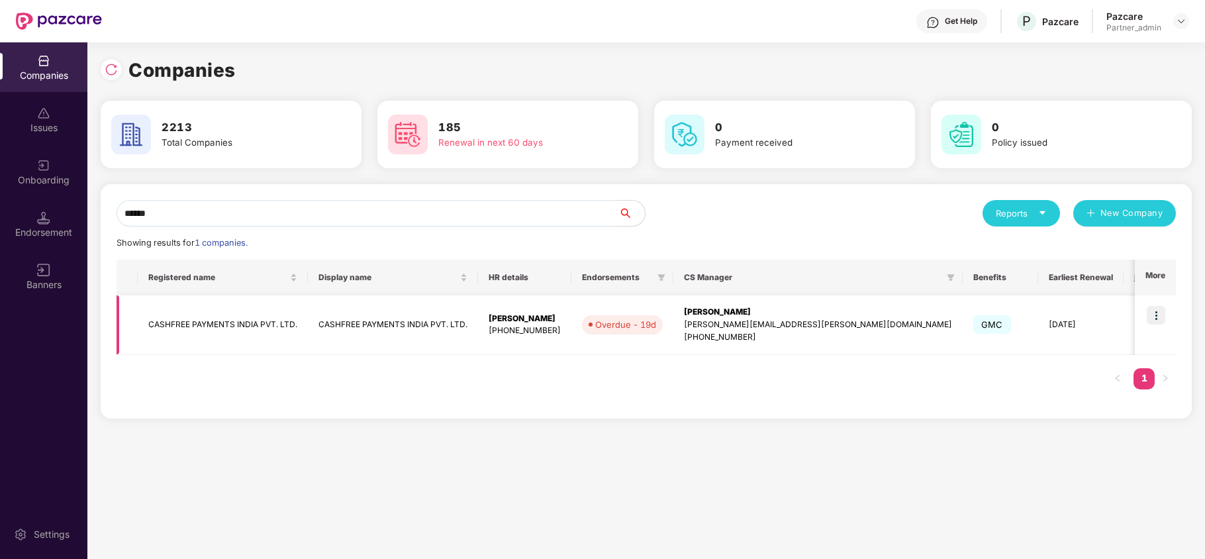
type input "******"
click at [1158, 310] on img at bounding box center [1156, 315] width 19 height 19
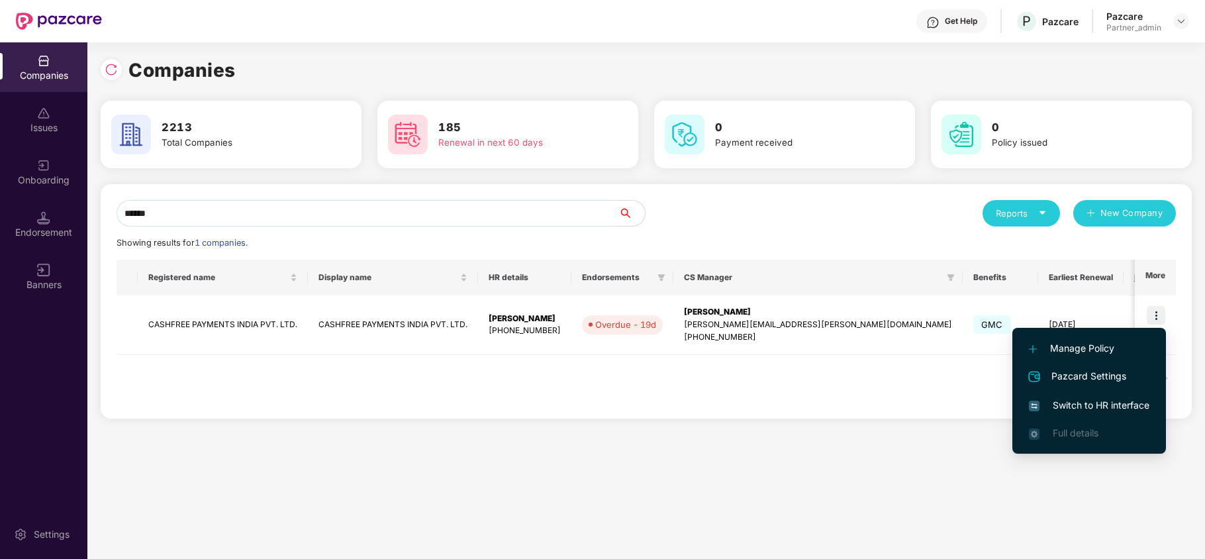
click at [1074, 404] on span "Switch to HR interface" at bounding box center [1089, 405] width 121 height 15
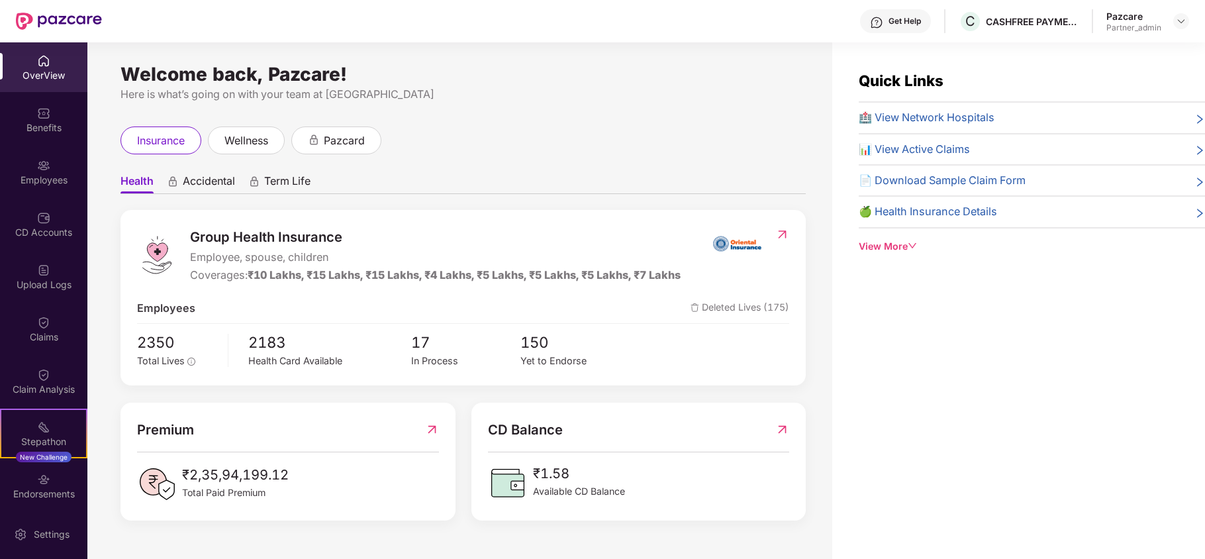
click at [30, 499] on div "Endorsements" at bounding box center [43, 493] width 87 height 13
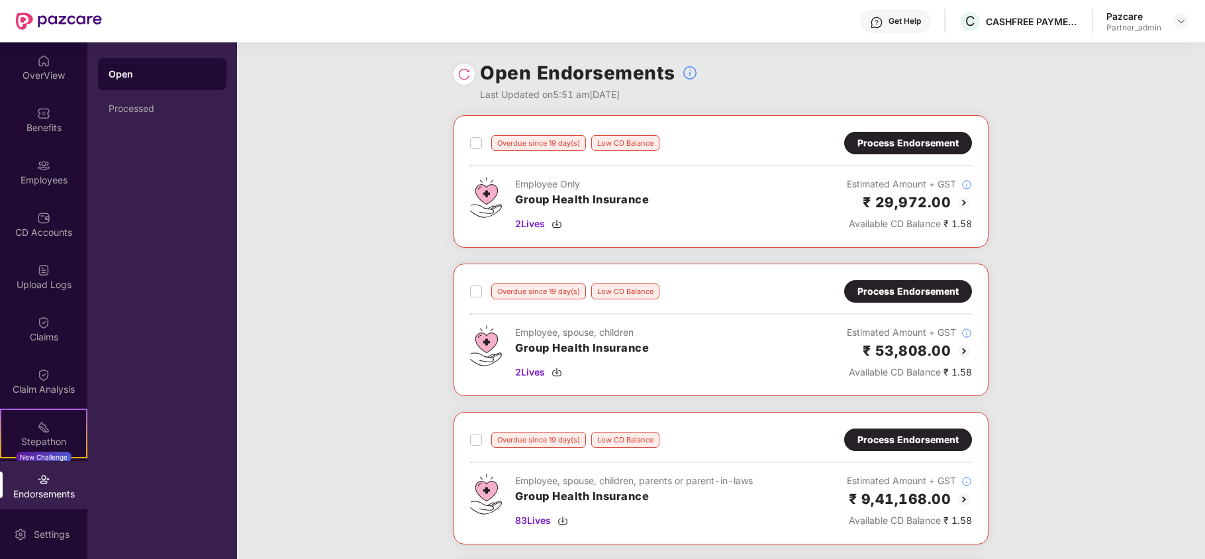
click at [1063, 290] on div "Overdue since 19 day(s) Low CD Balance Process Endorsement Employee Only Group …" at bounding box center [721, 560] width 968 height 891
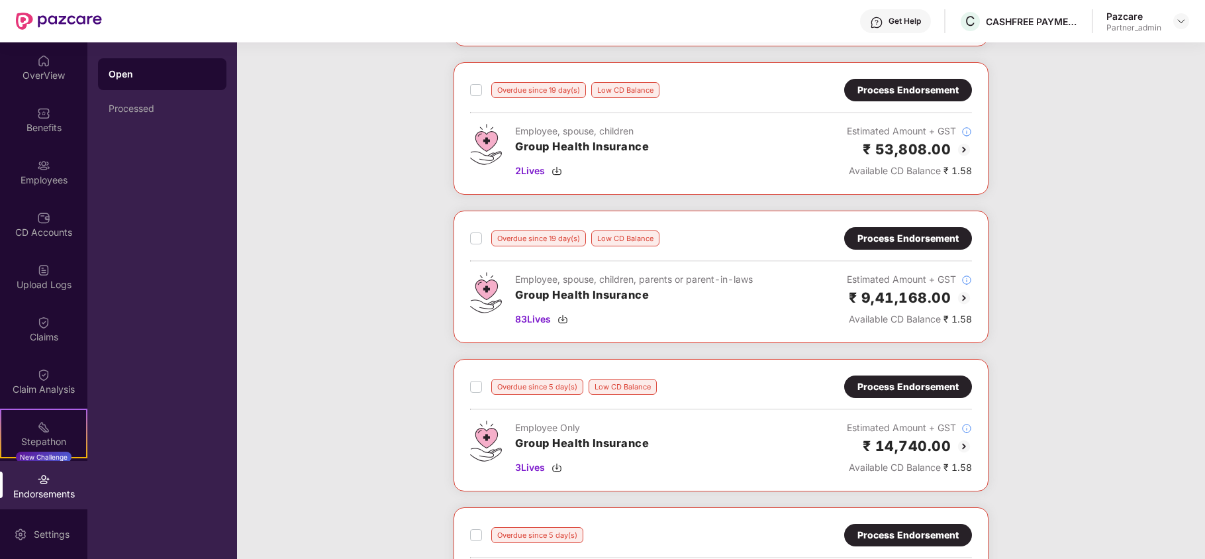
scroll to position [141, 0]
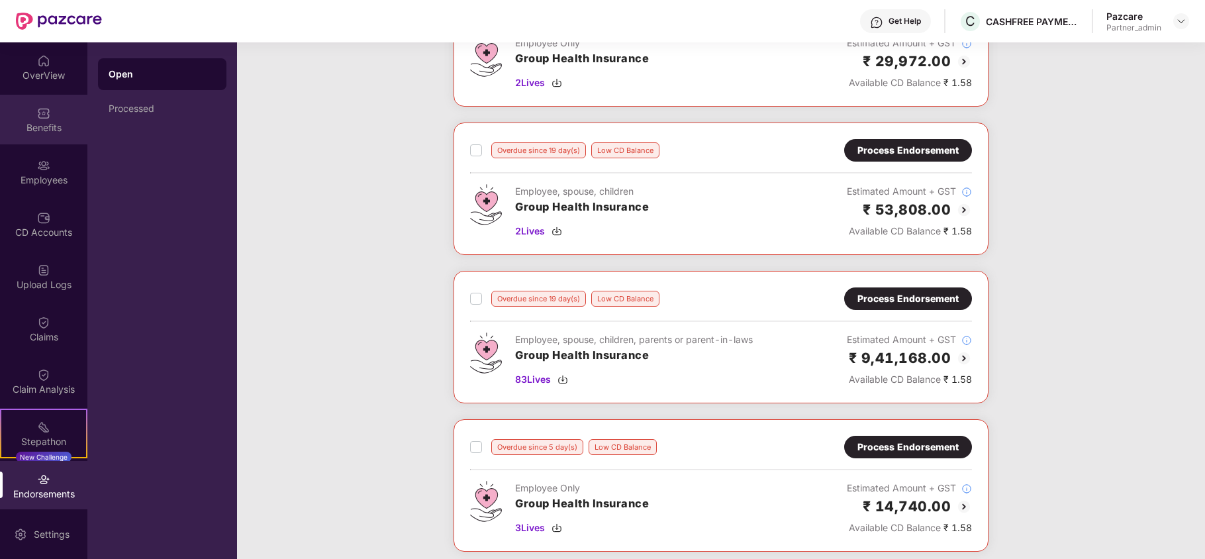
click at [38, 114] on img at bounding box center [43, 113] width 13 height 13
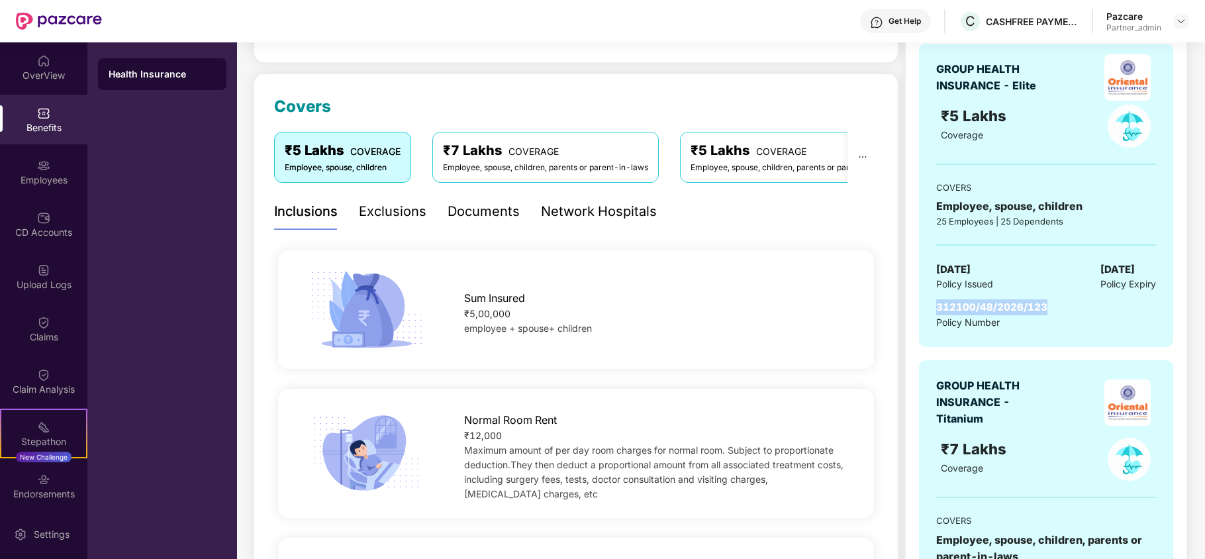
drag, startPoint x: 1057, startPoint y: 311, endPoint x: 931, endPoint y: 300, distance: 126.9
click at [931, 300] on div "GROUP HEALTH INSURANCE - Elite ₹5 Lakhs Coverage COVERS Employee, spouse, child…" at bounding box center [1046, 195] width 254 height 303
copy span "312100/48/2026/123"
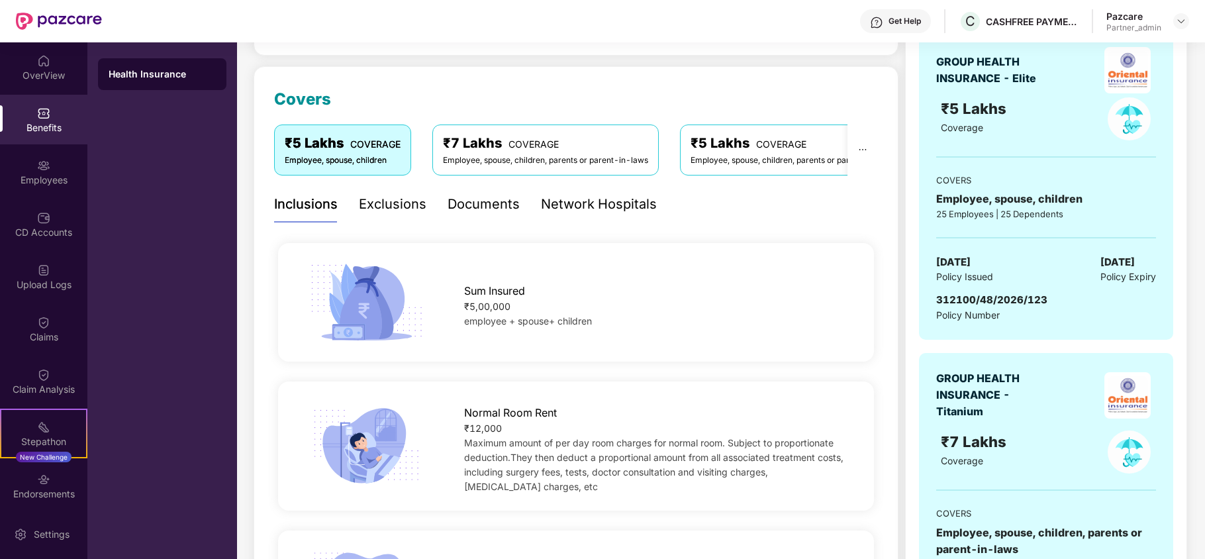
scroll to position [499, 0]
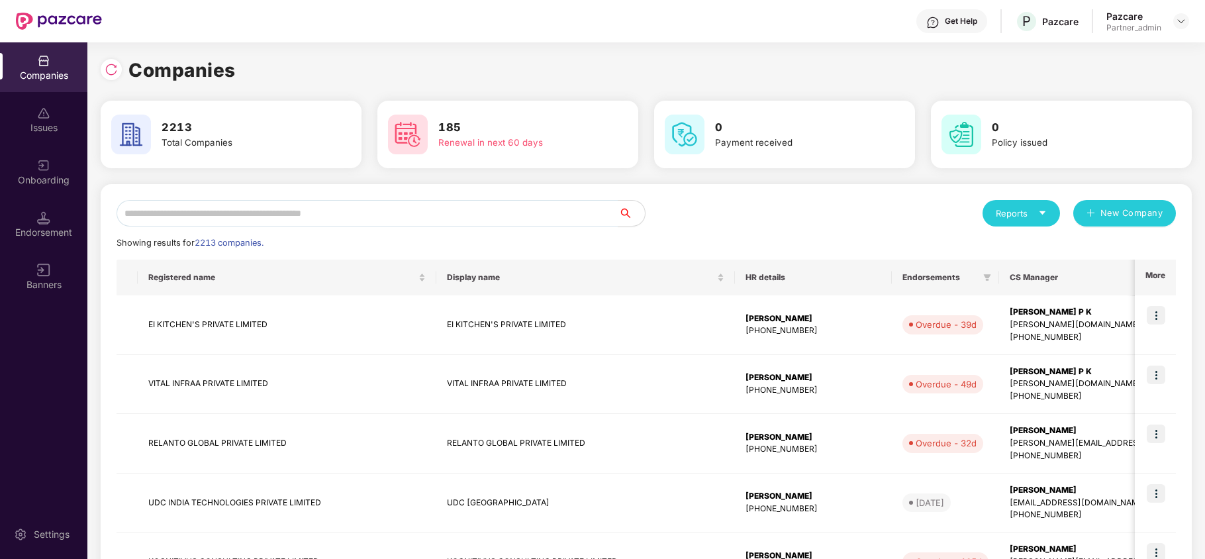
click at [51, 224] on div "Endorsement" at bounding box center [43, 224] width 87 height 50
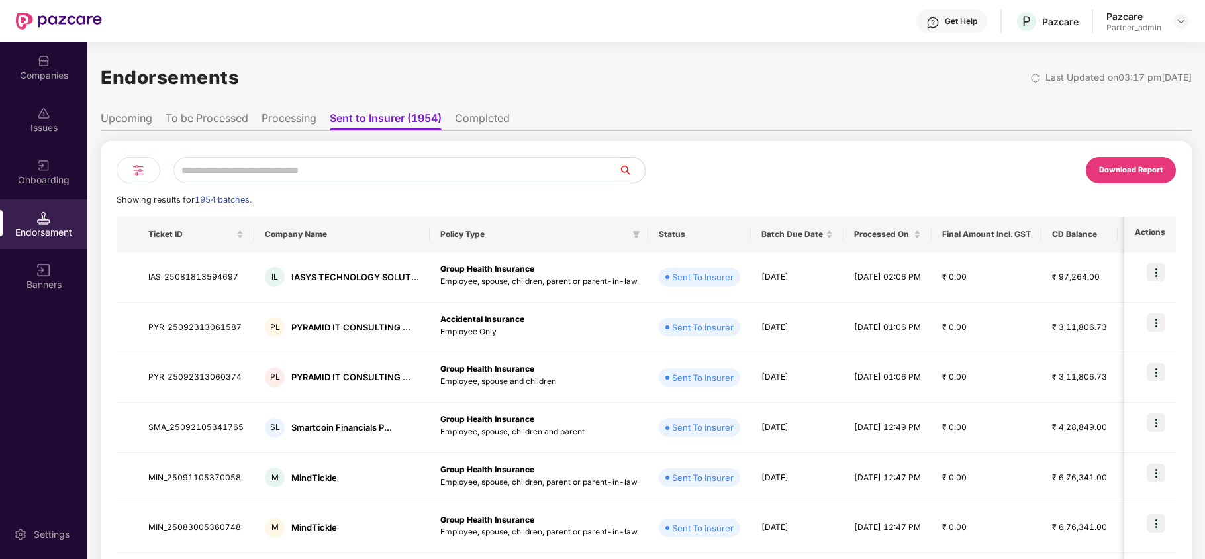
click at [207, 120] on li "To be Processed" at bounding box center [207, 120] width 83 height 19
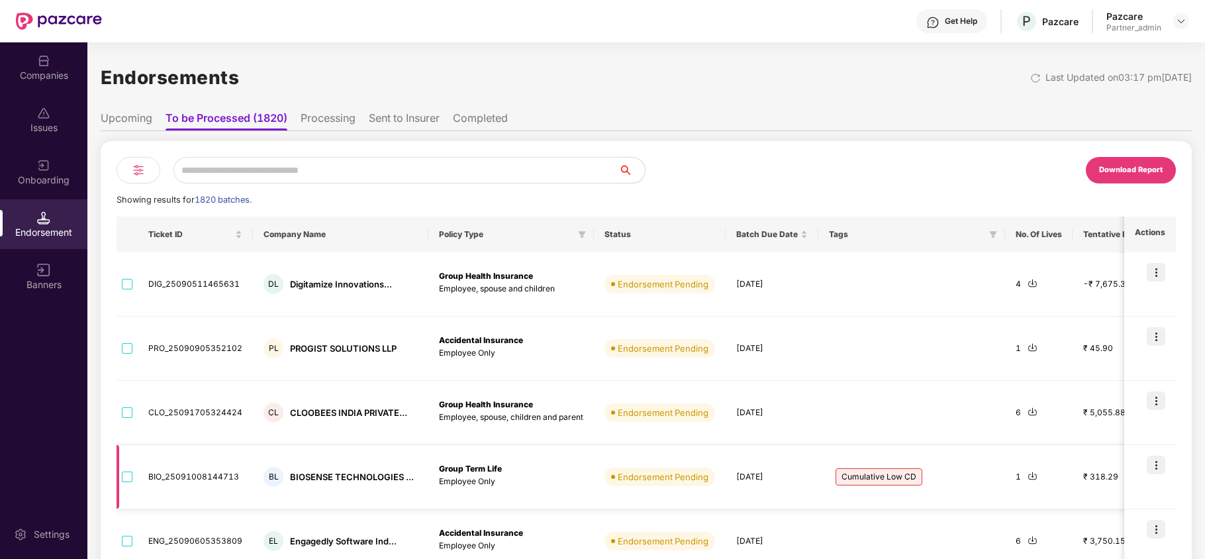
click at [1155, 467] on img at bounding box center [1156, 465] width 19 height 19
click at [875, 160] on div "Download Report" at bounding box center [911, 170] width 530 height 26
click at [62, 69] on div "Companies" at bounding box center [43, 75] width 87 height 13
